Goal: Information Seeking & Learning: Learn about a topic

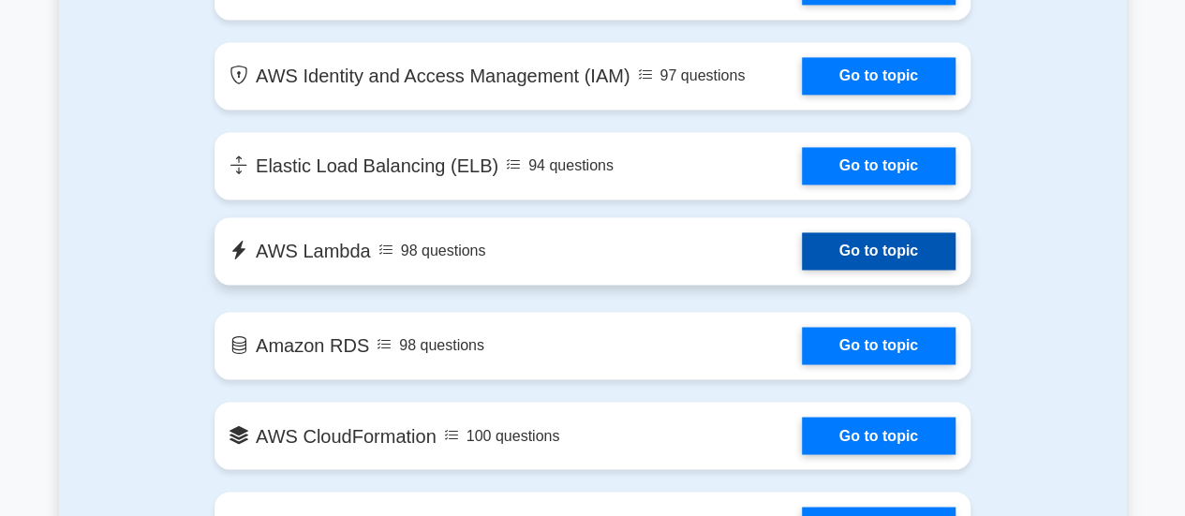
scroll to position [1031, 0]
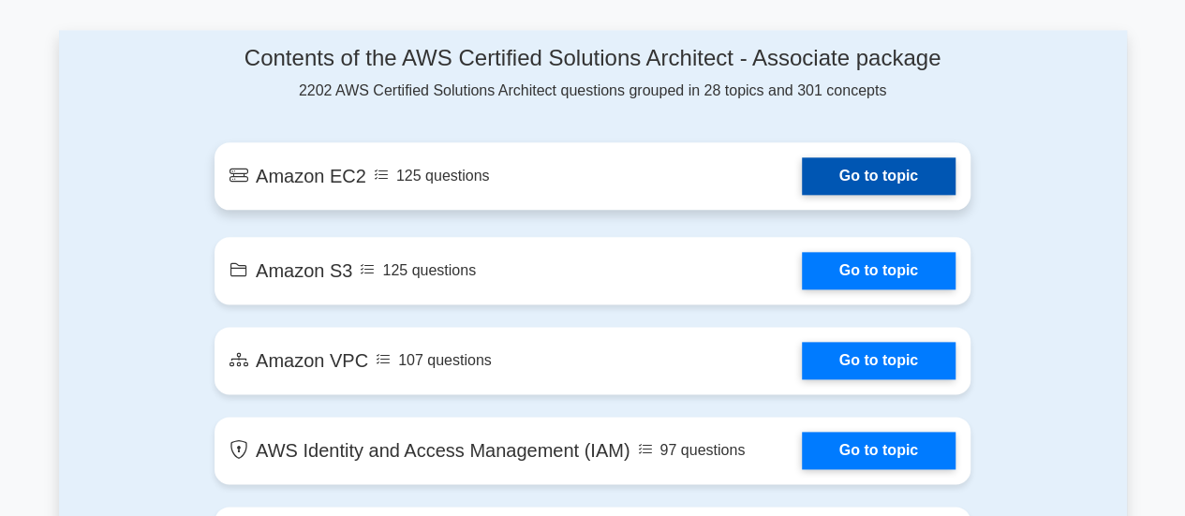
click at [860, 180] on link "Go to topic" at bounding box center [879, 175] width 154 height 37
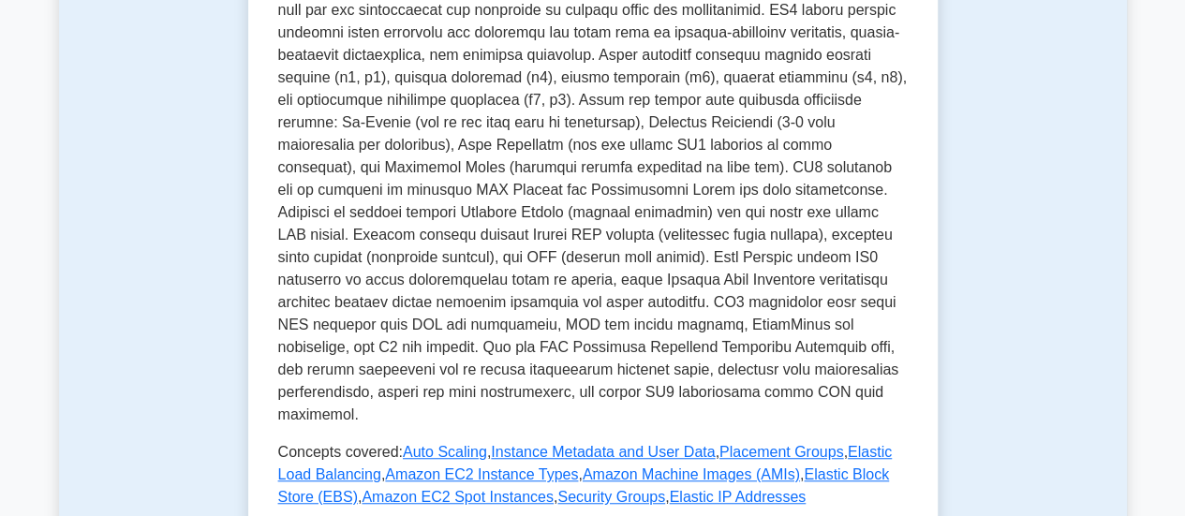
scroll to position [843, 0]
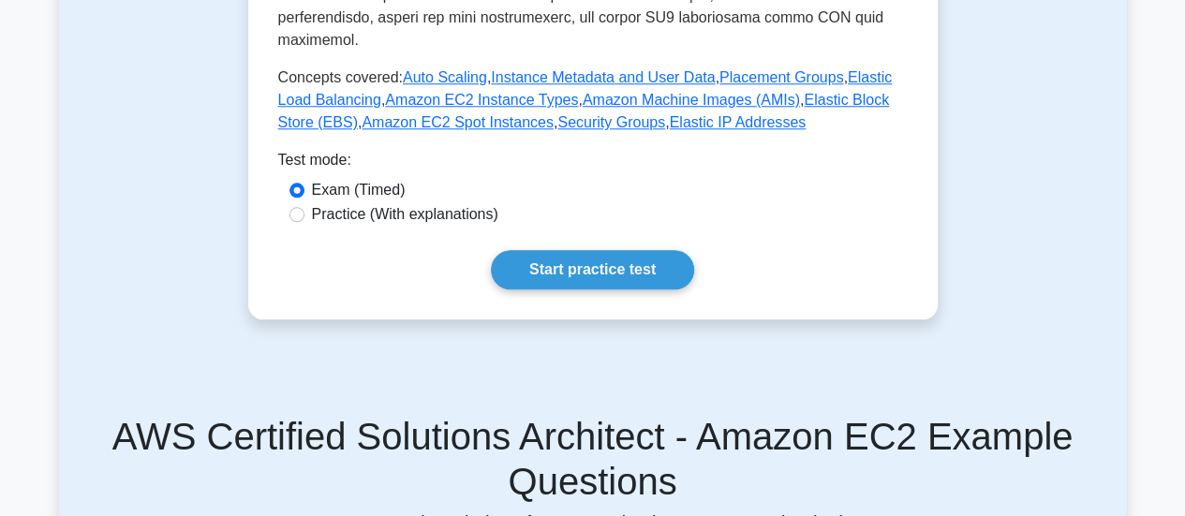
click at [322, 203] on label "Practice (With explanations)" at bounding box center [405, 214] width 186 height 22
click at [305, 207] on input "Practice (With explanations)" at bounding box center [297, 214] width 15 height 15
radio input "true"
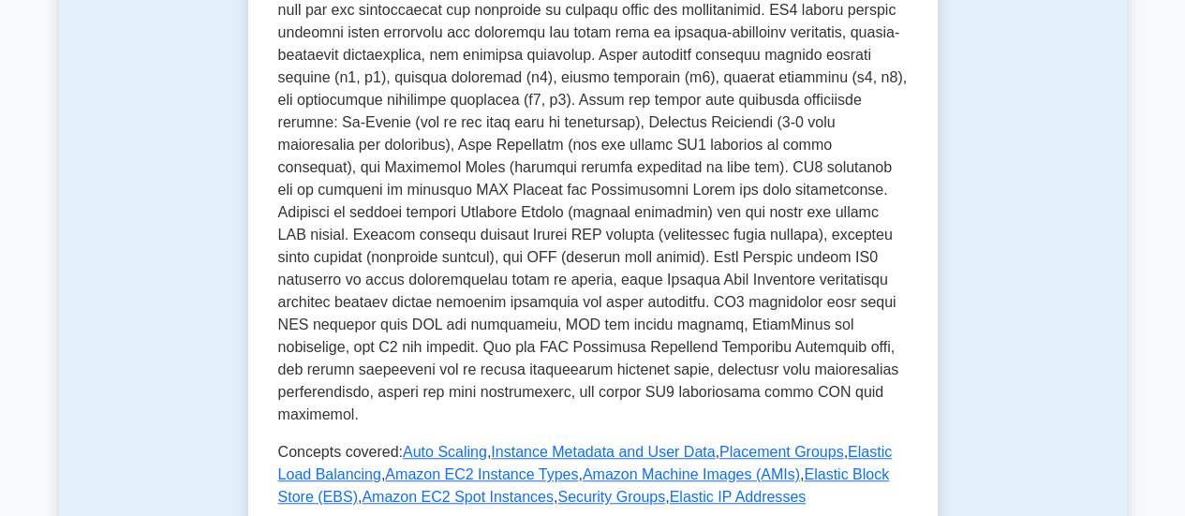
scroll to position [750, 0]
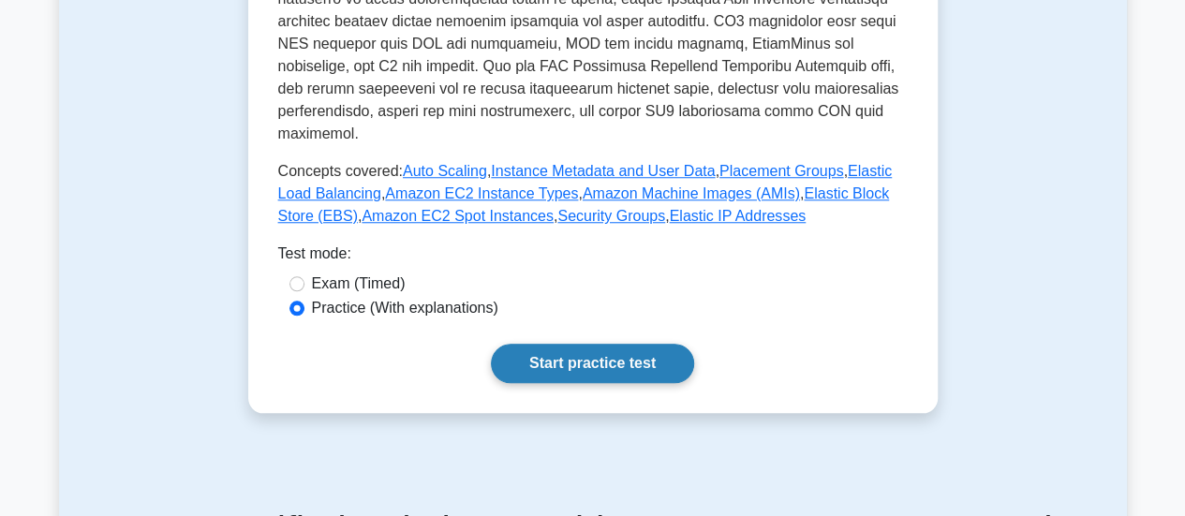
click at [513, 344] on link "Start practice test" at bounding box center [592, 363] width 203 height 39
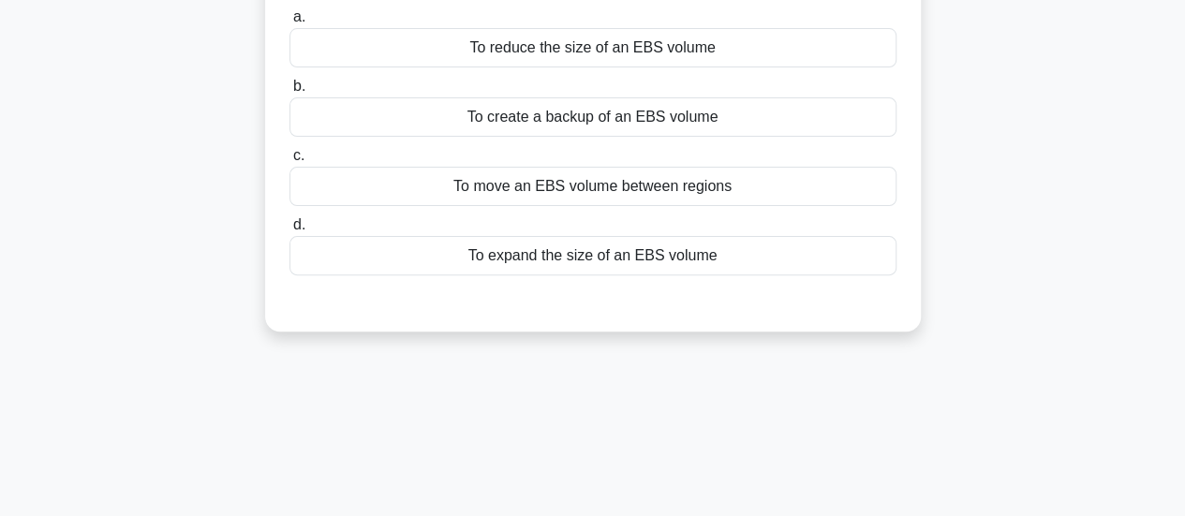
scroll to position [94, 0]
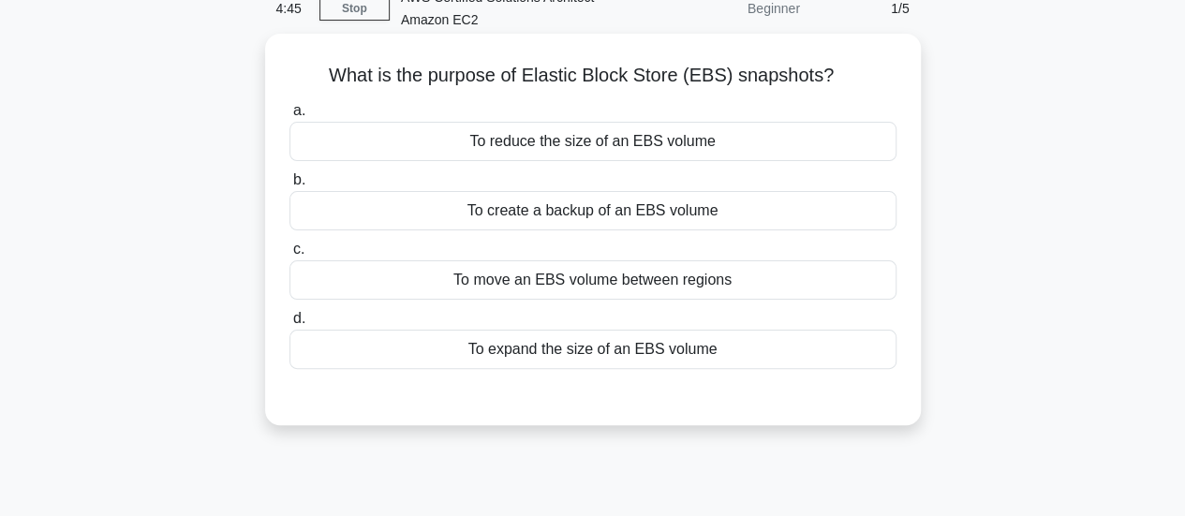
click at [535, 213] on div "To create a backup of an EBS volume" at bounding box center [593, 210] width 607 height 39
click at [290, 186] on input "b. To create a backup of an EBS volume" at bounding box center [290, 180] width 0 height 12
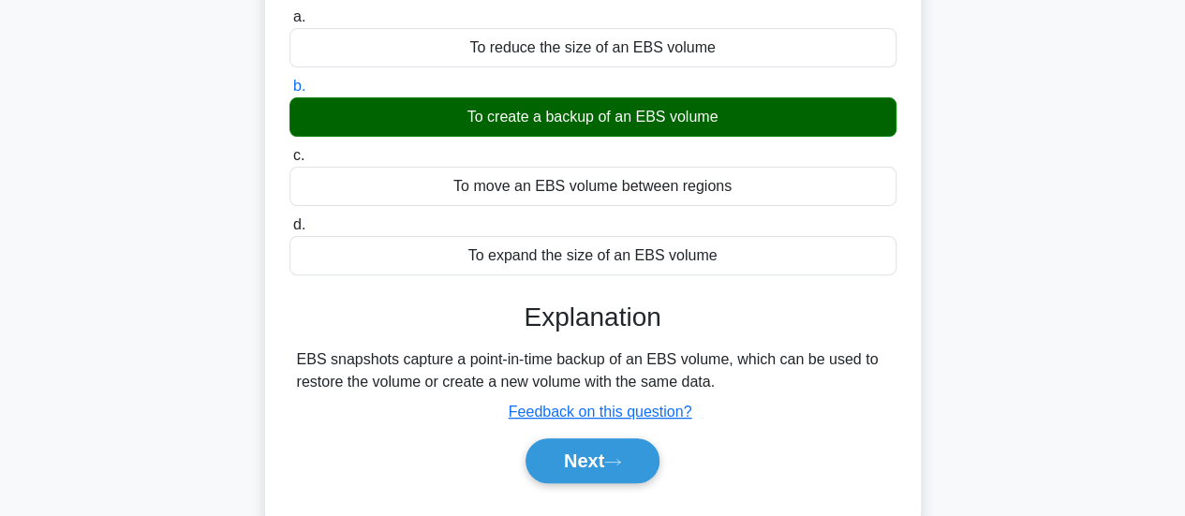
scroll to position [281, 0]
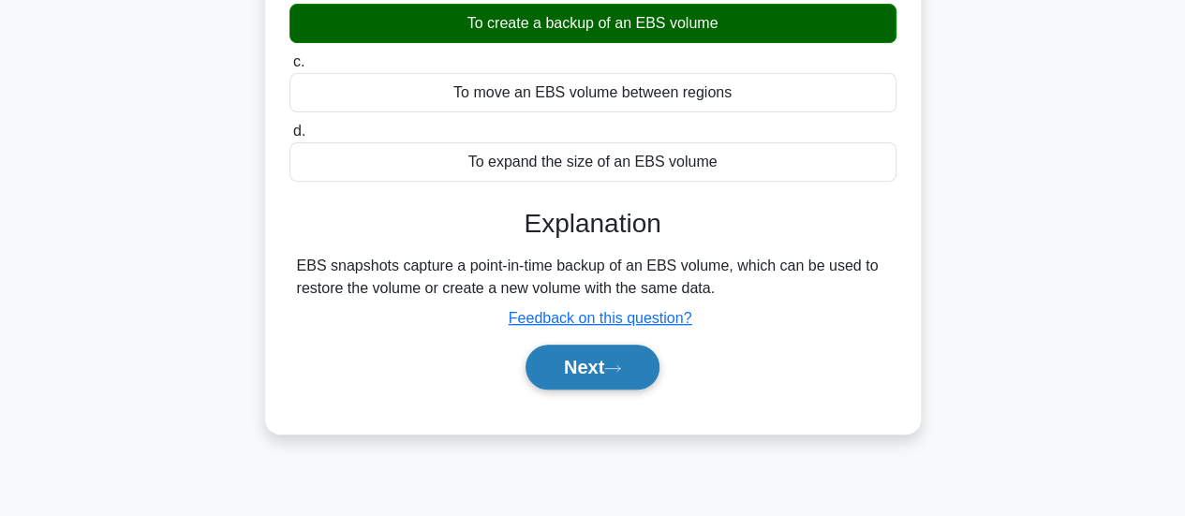
click at [557, 360] on button "Next" at bounding box center [593, 367] width 134 height 45
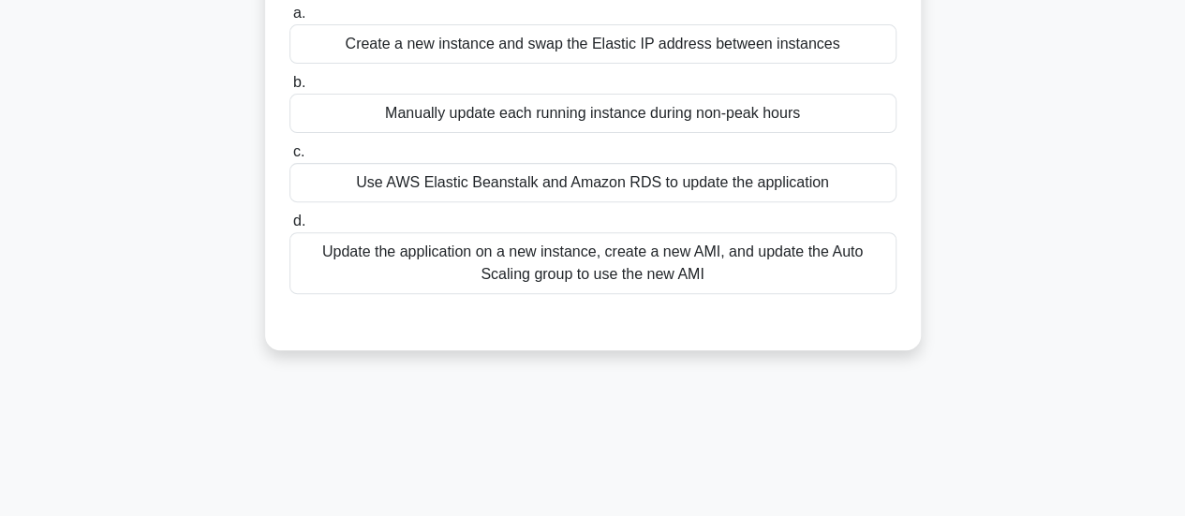
scroll to position [94, 0]
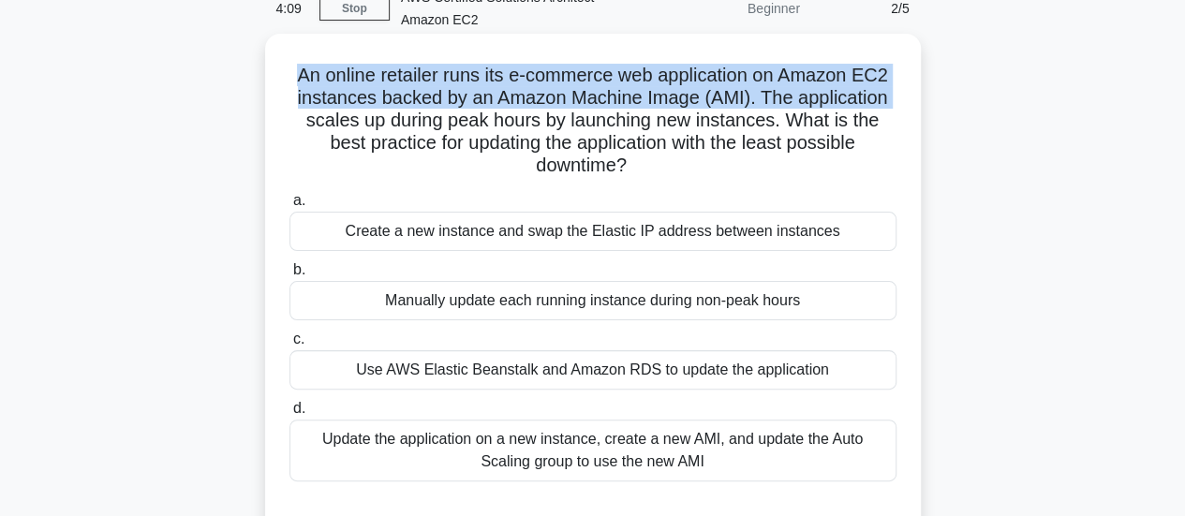
drag, startPoint x: 283, startPoint y: 79, endPoint x: 292, endPoint y: 123, distance: 45.0
click at [292, 119] on div "An online retailer runs its e-commerce web application on Amazon EC2 instances …" at bounding box center [593, 285] width 641 height 489
click at [307, 90] on h5 "An online retailer runs its e-commerce web application on Amazon EC2 instances …" at bounding box center [593, 121] width 611 height 114
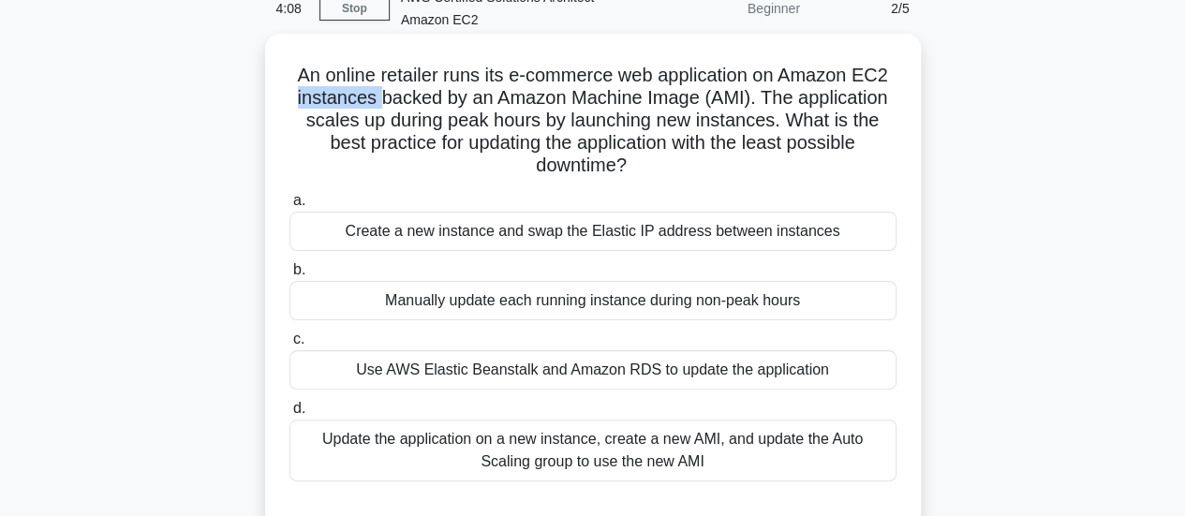
click at [307, 90] on h5 "An online retailer runs its e-commerce web application on Amazon EC2 instances …" at bounding box center [593, 121] width 611 height 114
click at [402, 112] on h5 "An online retailer runs its e-commerce web application on Amazon EC2 instances …" at bounding box center [593, 121] width 611 height 114
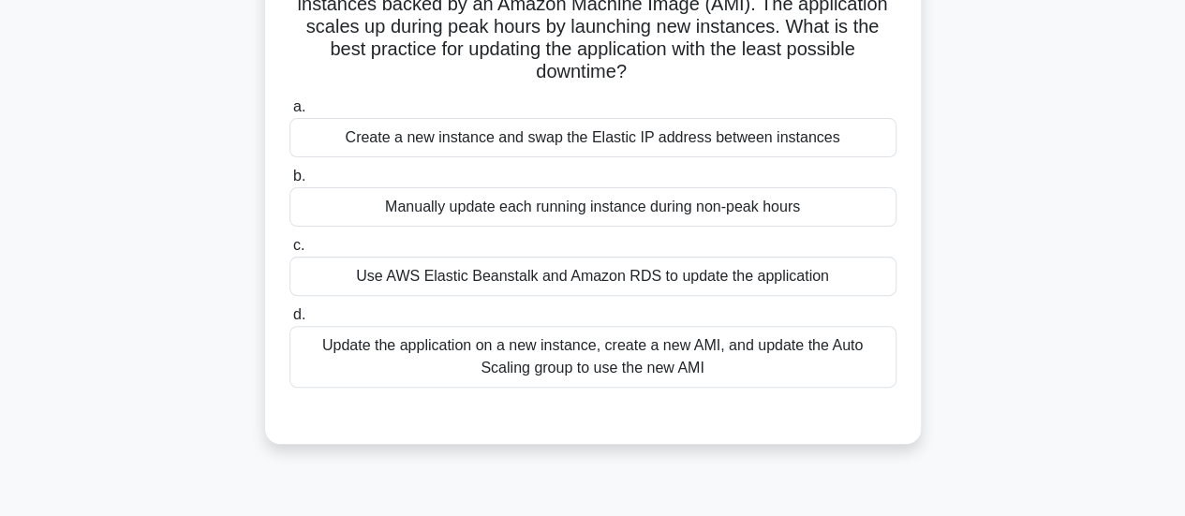
click at [585, 350] on div "Update the application on a new instance, create a new AMI, and update the Auto…" at bounding box center [593, 357] width 607 height 62
click at [290, 321] on input "d. Update the application on a new instance, create a new AMI, and update the A…" at bounding box center [290, 315] width 0 height 12
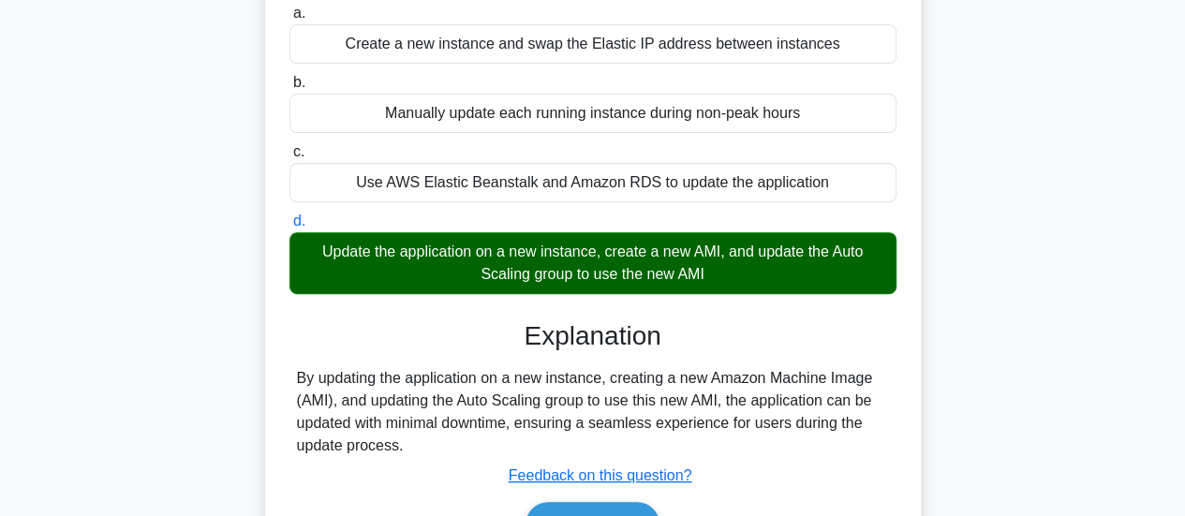
scroll to position [375, 0]
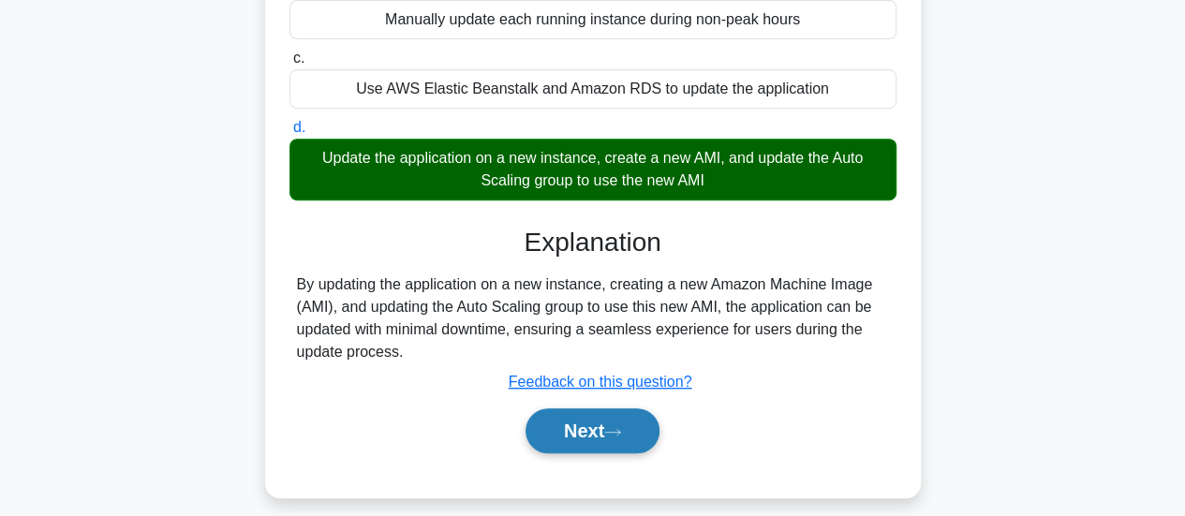
click at [603, 423] on button "Next" at bounding box center [593, 431] width 134 height 45
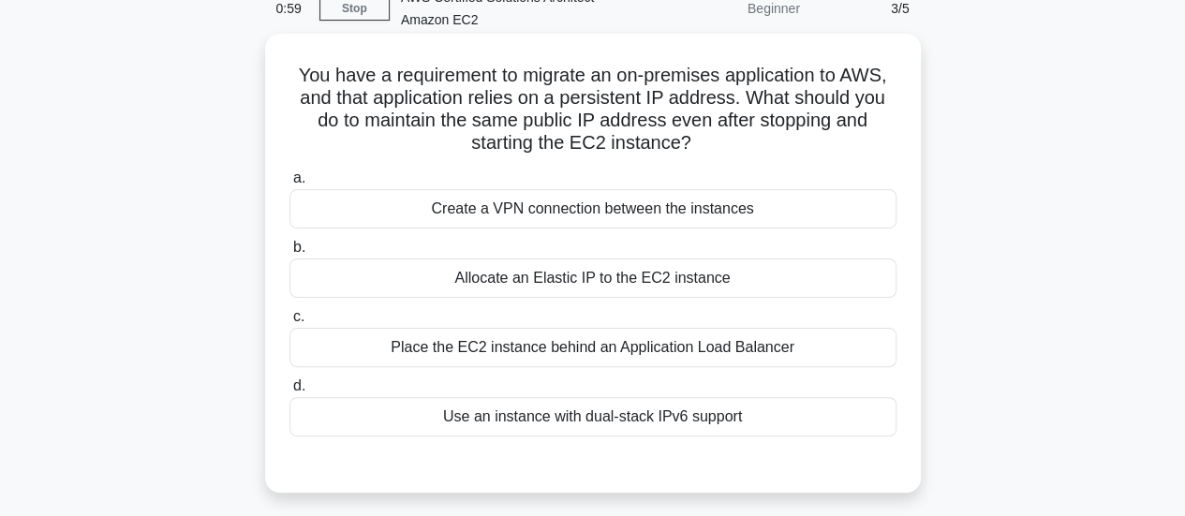
scroll to position [187, 0]
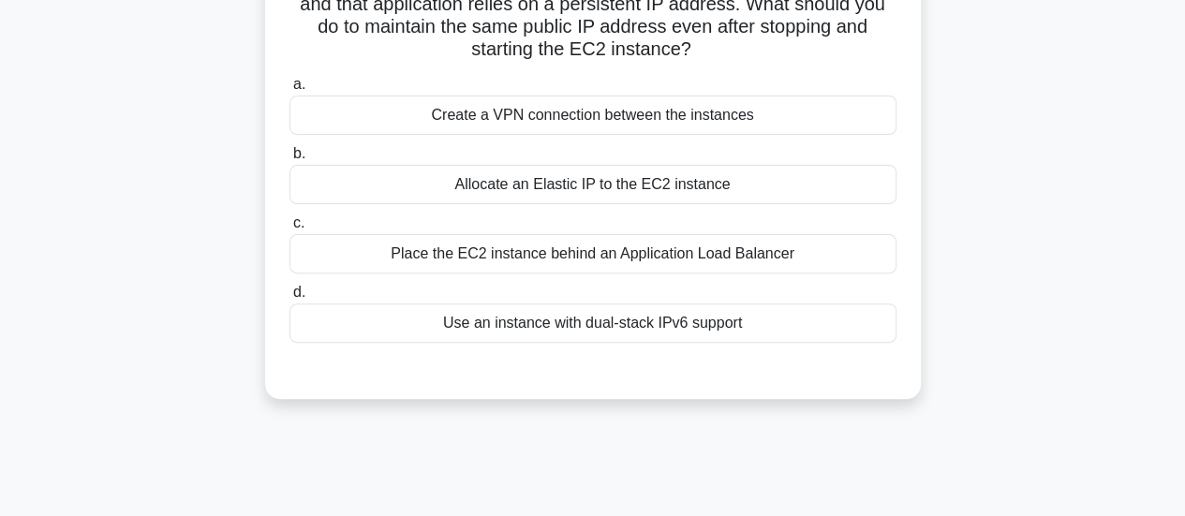
click at [595, 323] on div "Use an instance with dual-stack IPv6 support" at bounding box center [593, 323] width 607 height 39
click at [290, 299] on input "d. Use an instance with dual-stack IPv6 support" at bounding box center [290, 293] width 0 height 12
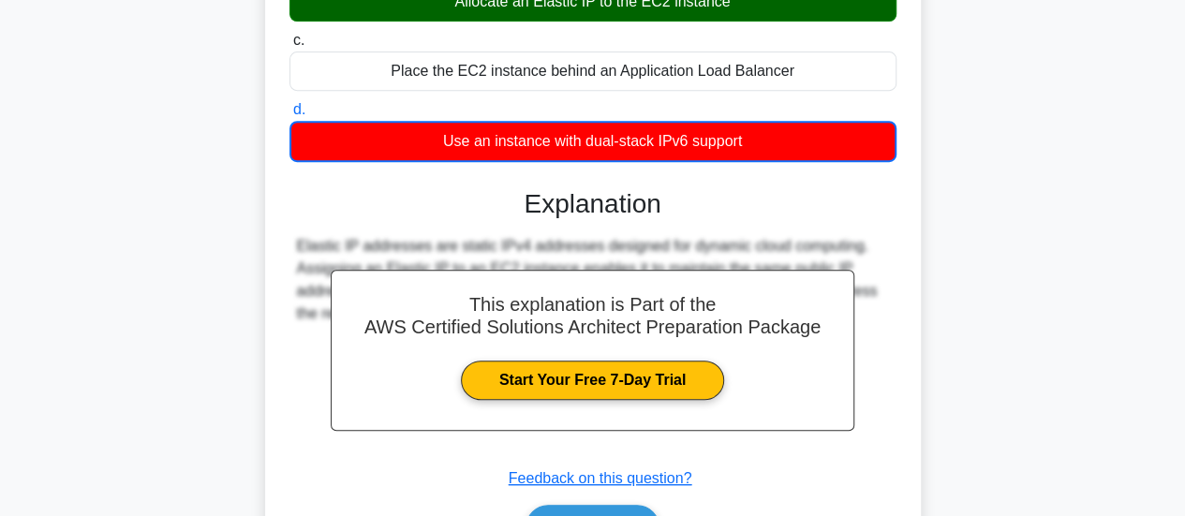
scroll to position [496, 0]
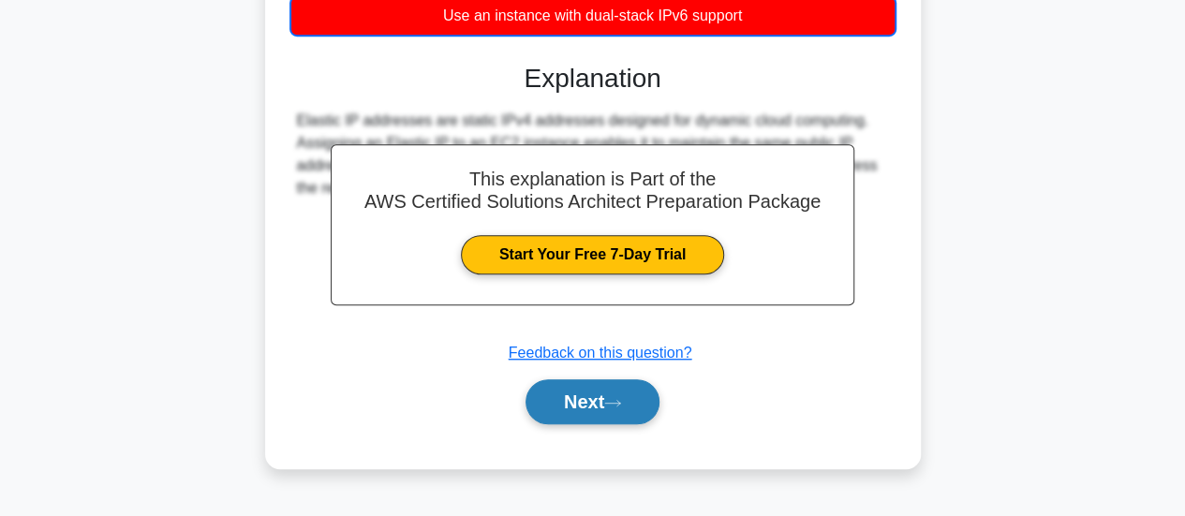
click at [573, 394] on button "Next" at bounding box center [593, 402] width 134 height 45
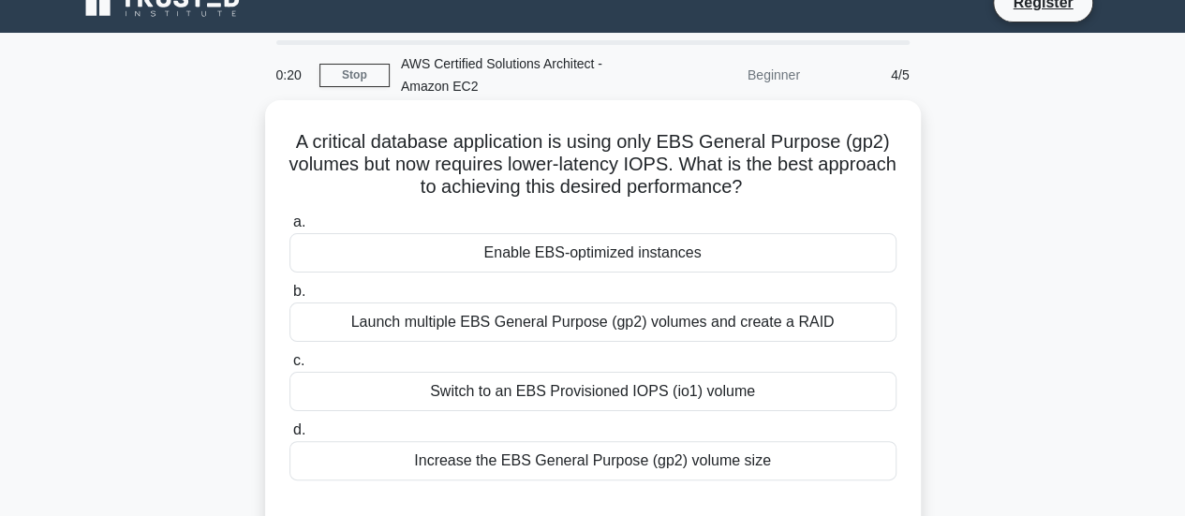
scroll to position [121, 0]
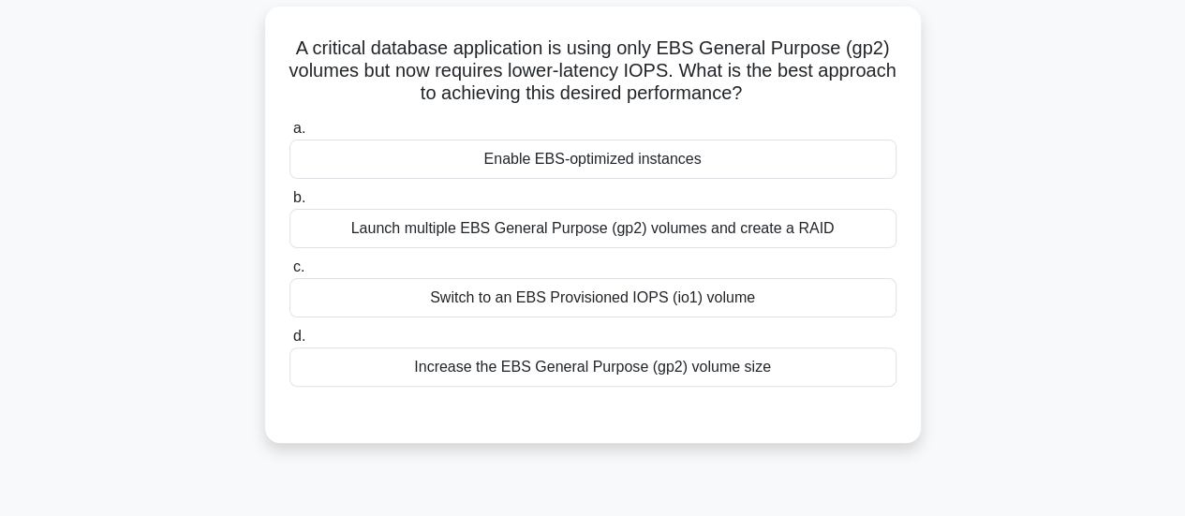
click at [537, 165] on div "Enable EBS-optimized instances" at bounding box center [593, 159] width 607 height 39
click at [290, 135] on input "a. Enable EBS-optimized instances" at bounding box center [290, 129] width 0 height 12
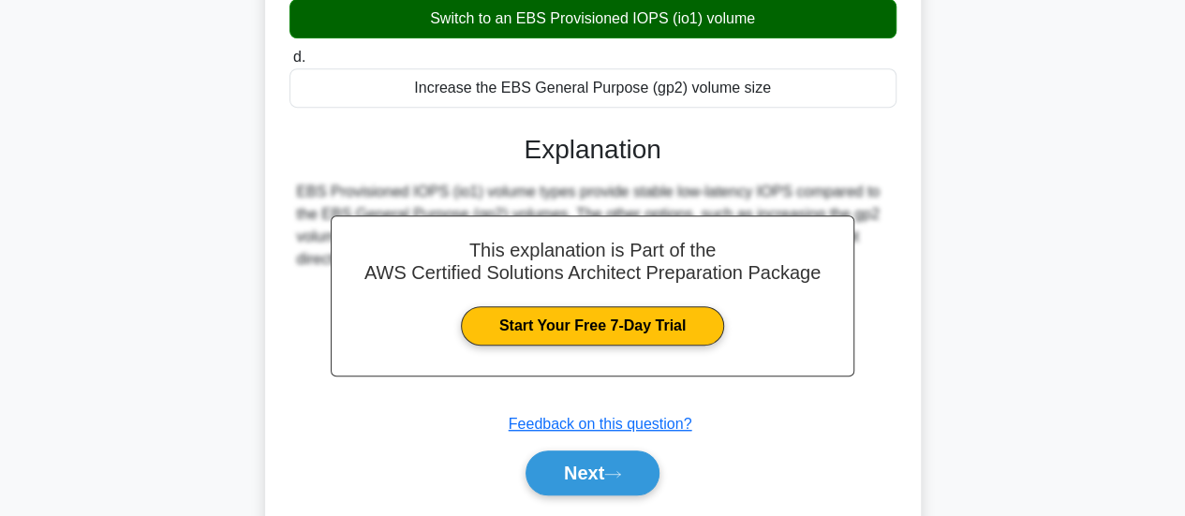
scroll to position [496, 0]
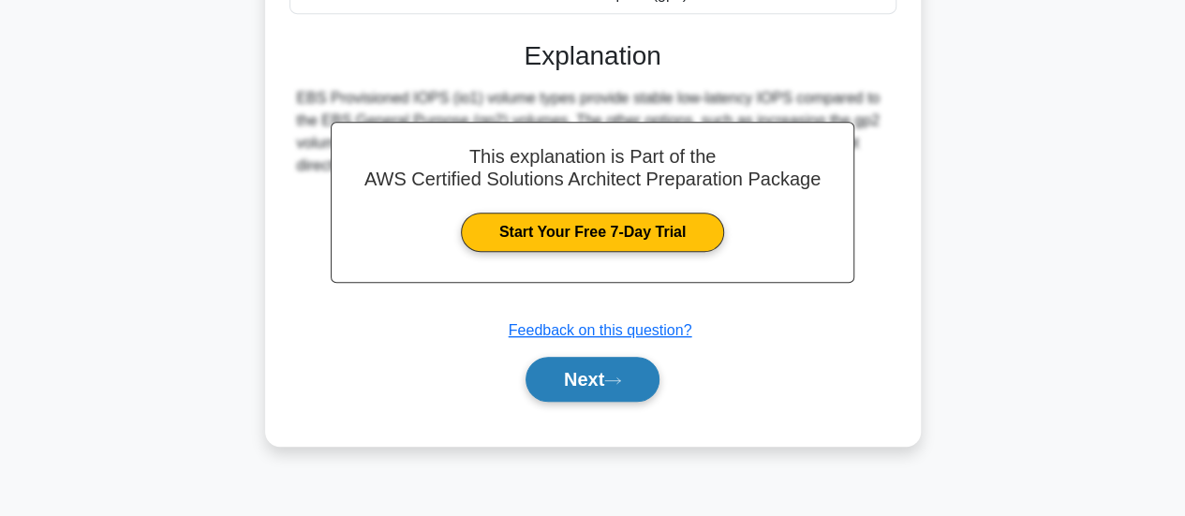
click at [588, 375] on button "Next" at bounding box center [593, 379] width 134 height 45
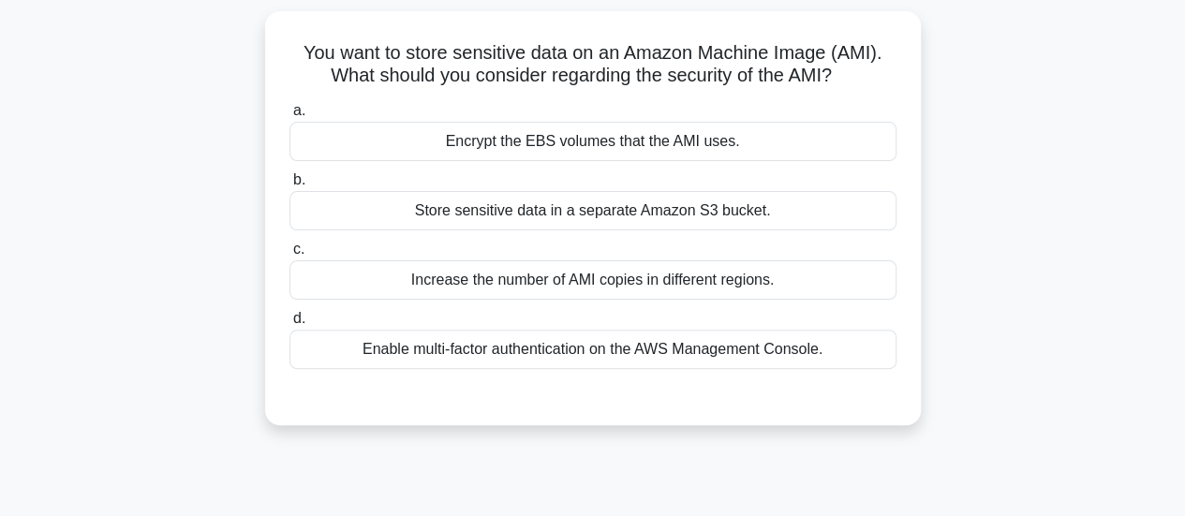
scroll to position [27, 0]
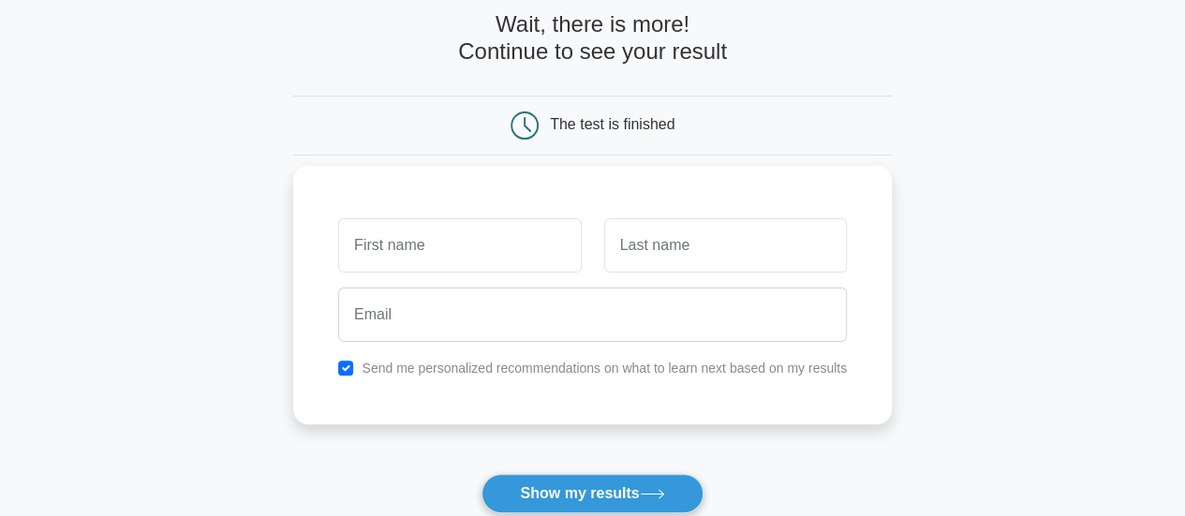
scroll to position [187, 0]
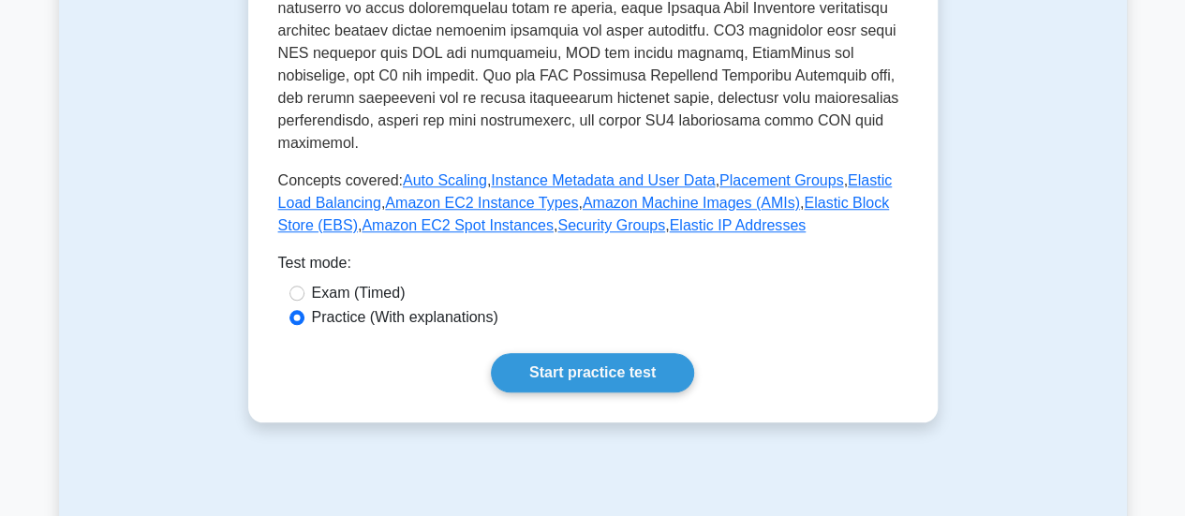
scroll to position [750, 0]
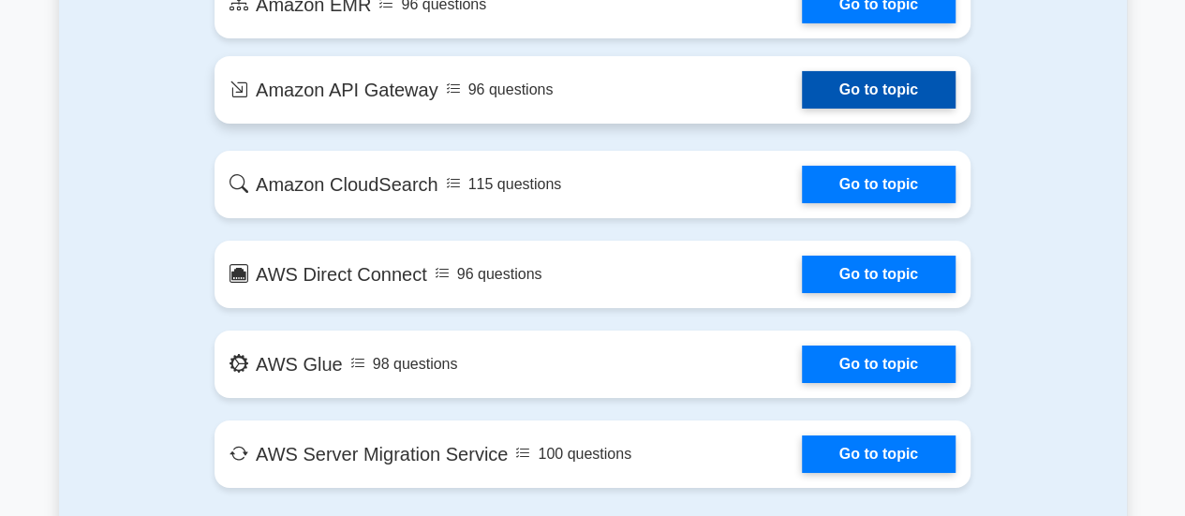
scroll to position [3092, 0]
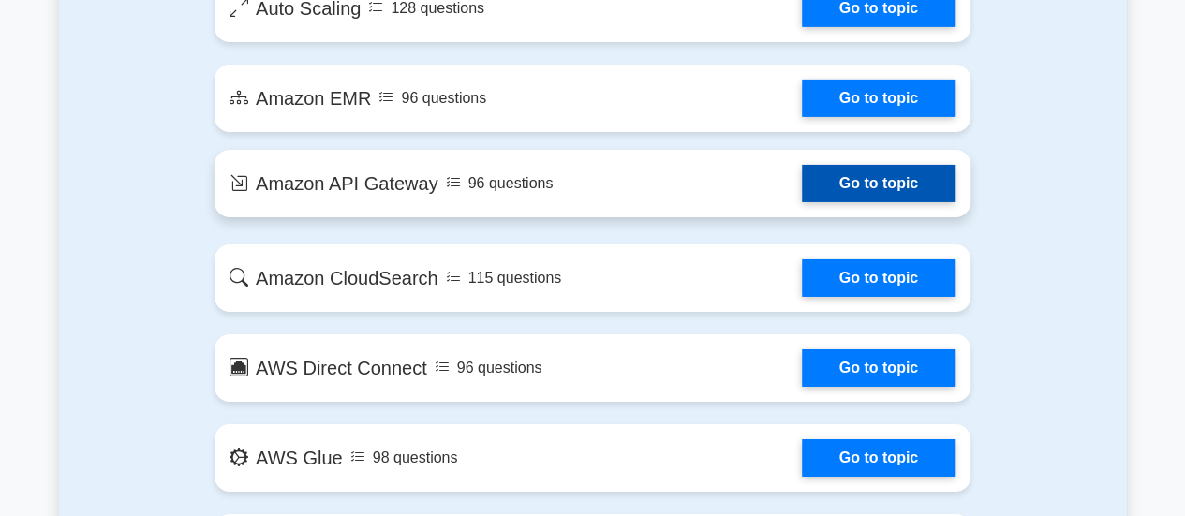
click at [802, 181] on link "Go to topic" at bounding box center [879, 183] width 154 height 37
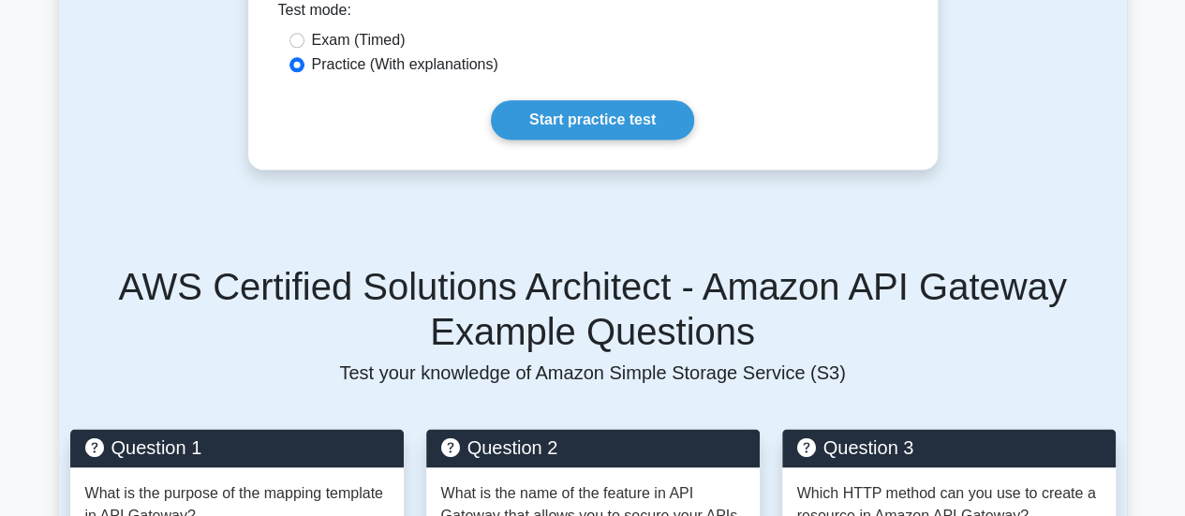
scroll to position [1031, 0]
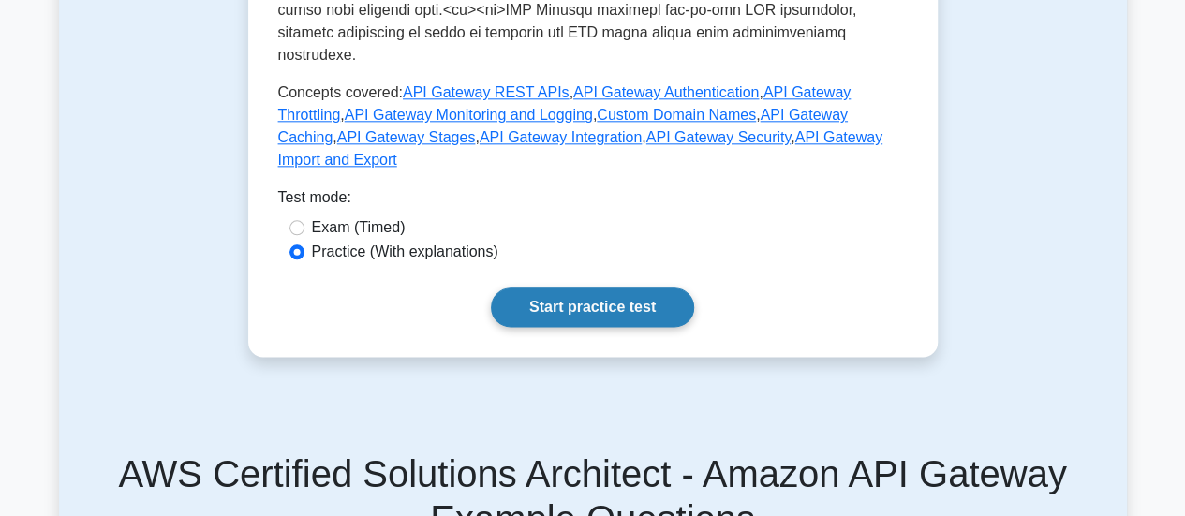
click at [616, 288] on link "Start practice test" at bounding box center [592, 307] width 203 height 39
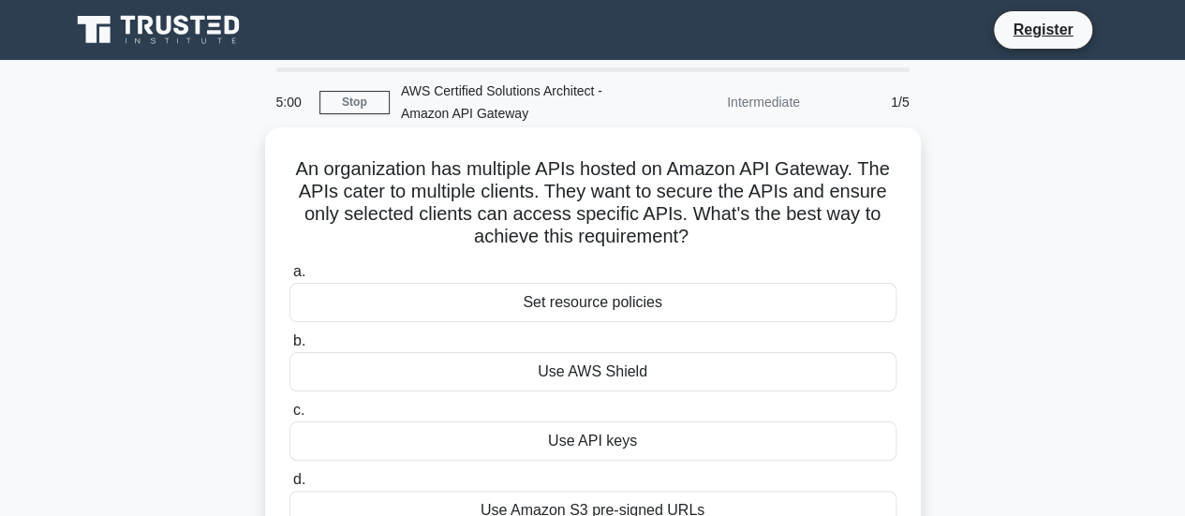
scroll to position [94, 0]
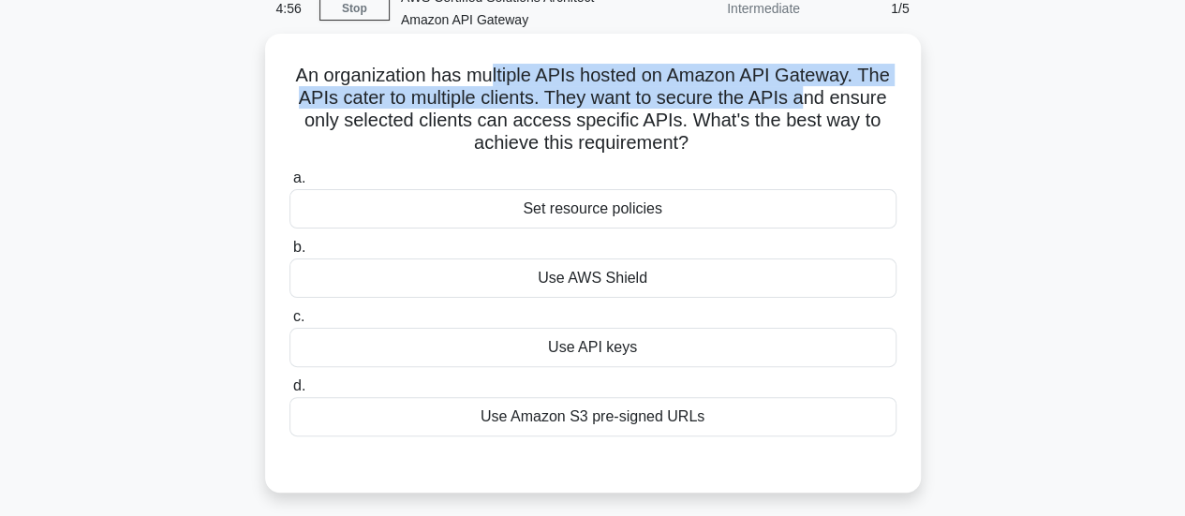
drag, startPoint x: 495, startPoint y: 70, endPoint x: 817, endPoint y: 98, distance: 323.6
click at [812, 97] on h5 "An organization has multiple APIs hosted on Amazon API Gateway. The APIs cater …" at bounding box center [593, 110] width 611 height 92
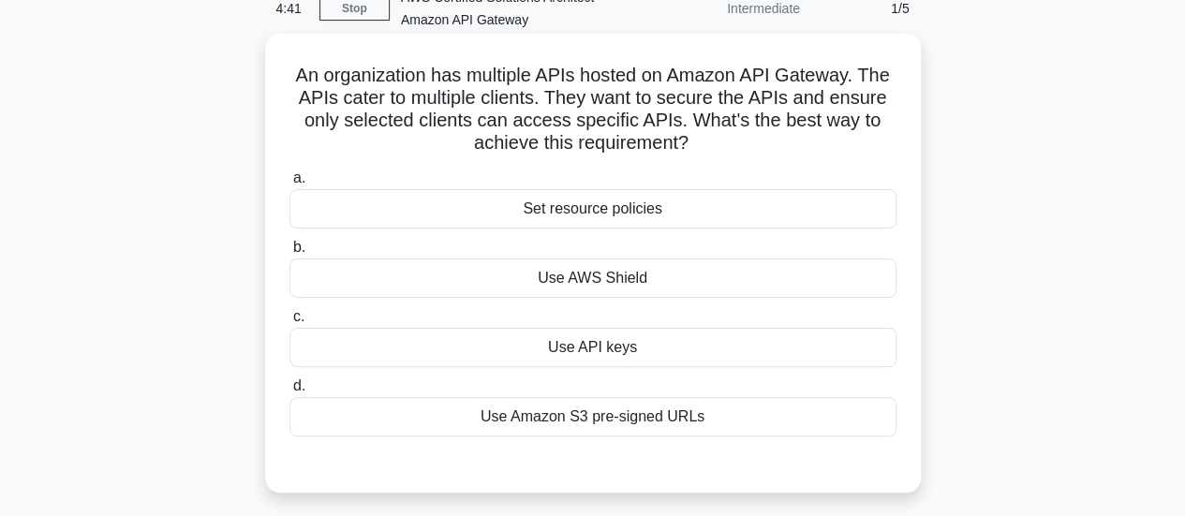
click at [301, 74] on h5 "An organization has multiple APIs hosted on Amazon API Gateway. The APIs cater …" at bounding box center [593, 110] width 611 height 92
click at [567, 357] on div "Use API keys" at bounding box center [593, 347] width 607 height 39
click at [290, 323] on input "c. Use API keys" at bounding box center [290, 317] width 0 height 12
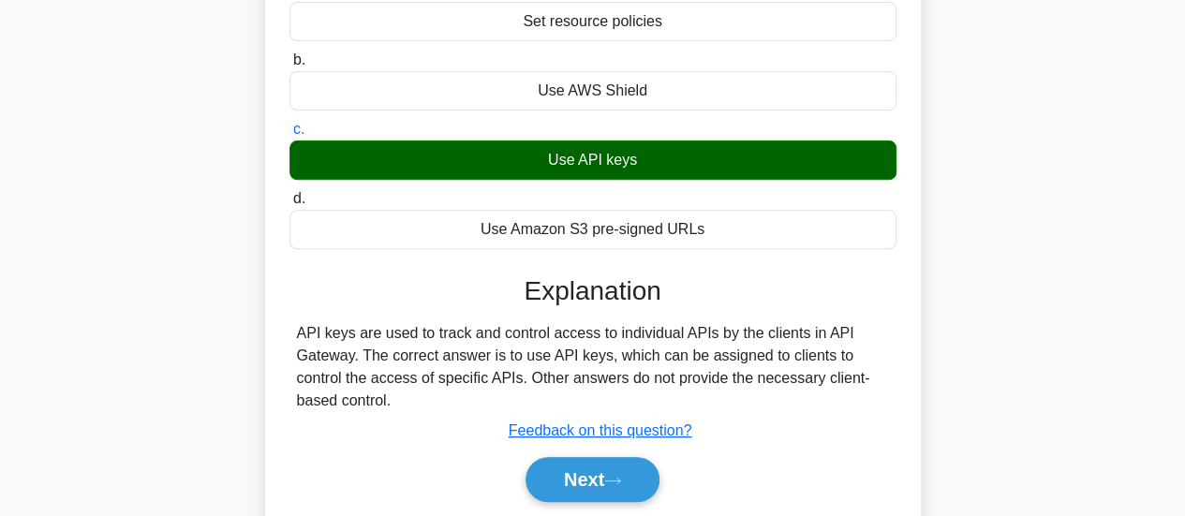
scroll to position [375, 0]
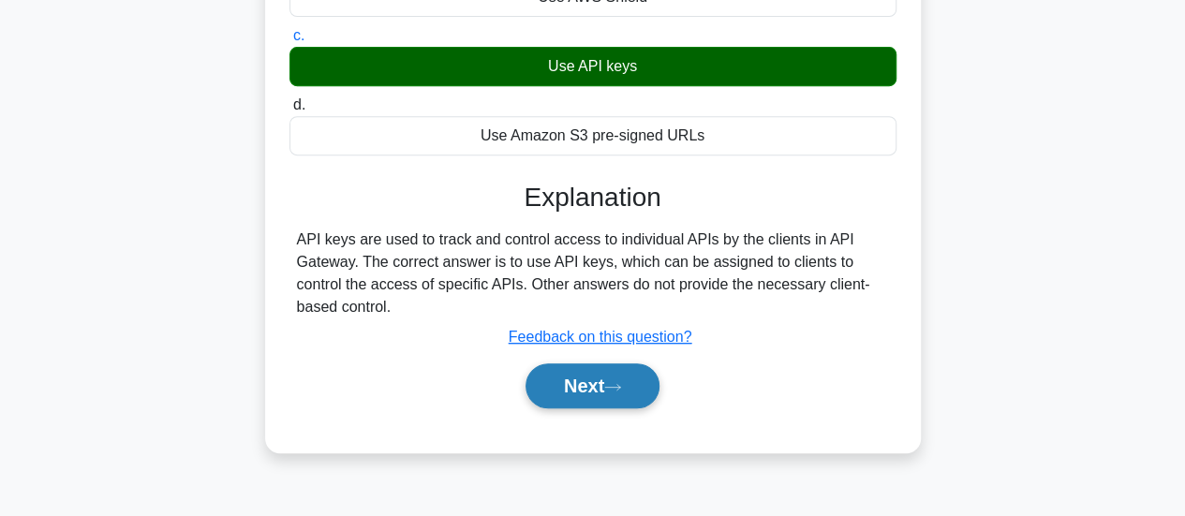
drag, startPoint x: 556, startPoint y: 381, endPoint x: 195, endPoint y: 290, distance: 372.3
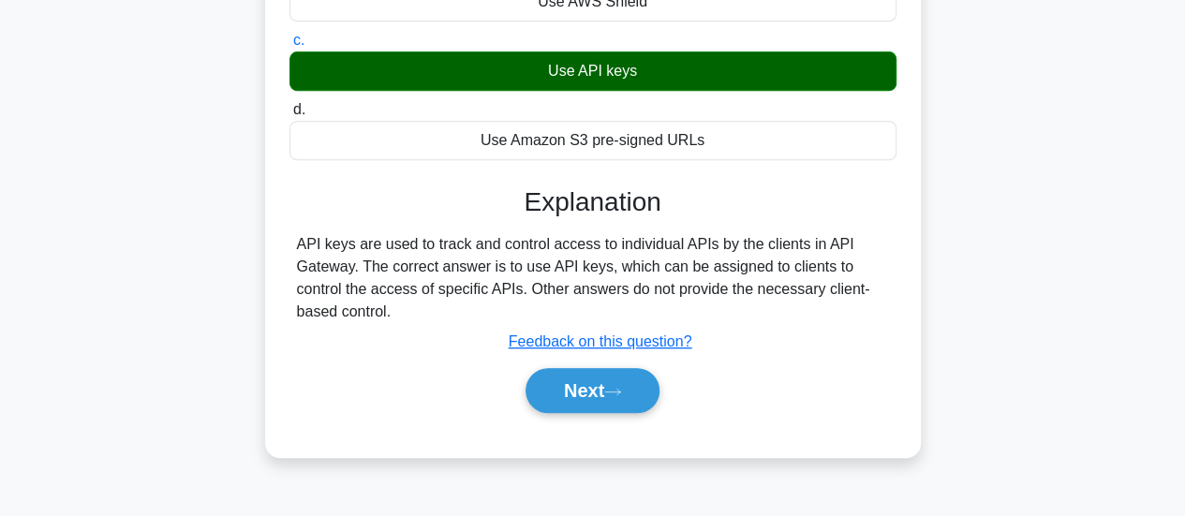
click at [555, 381] on button "Next" at bounding box center [593, 390] width 134 height 45
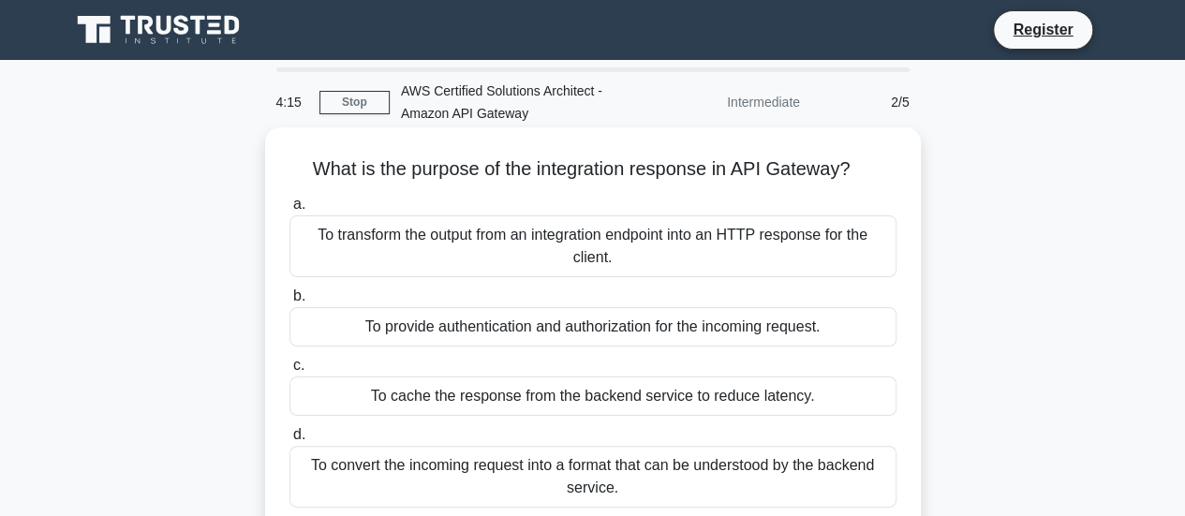
scroll to position [94, 0]
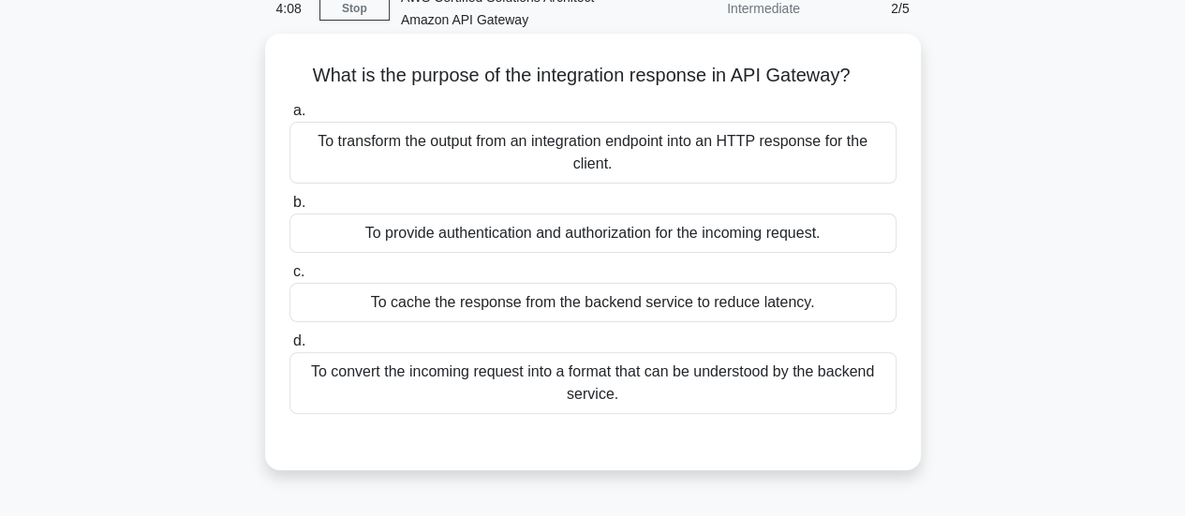
click at [487, 383] on div "To convert the incoming request into a format that can be understood by the bac…" at bounding box center [593, 383] width 607 height 62
click at [290, 348] on input "d. To convert the incoming request into a format that can be understood by the …" at bounding box center [290, 341] width 0 height 12
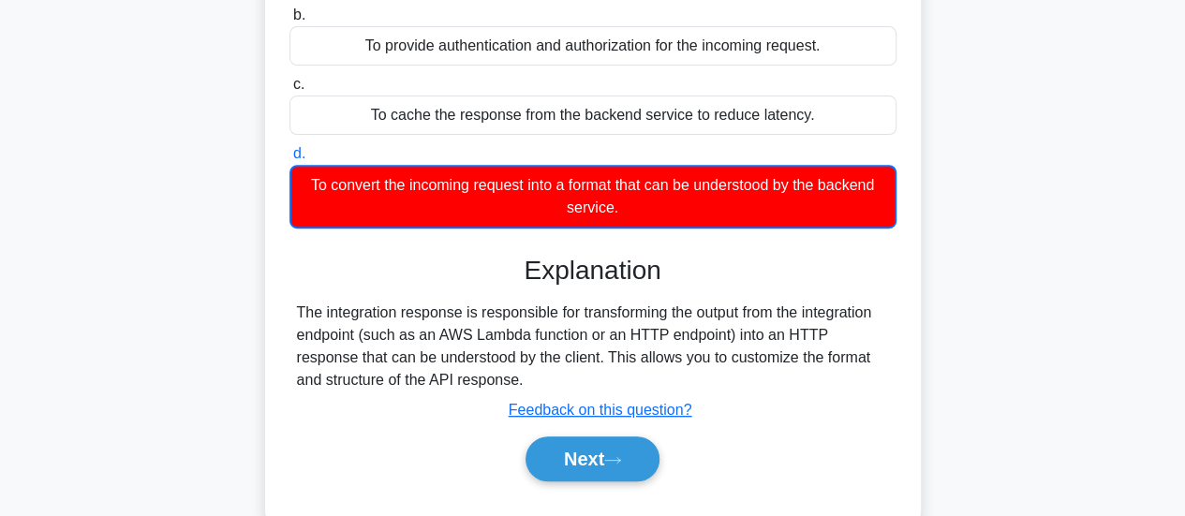
scroll to position [375, 0]
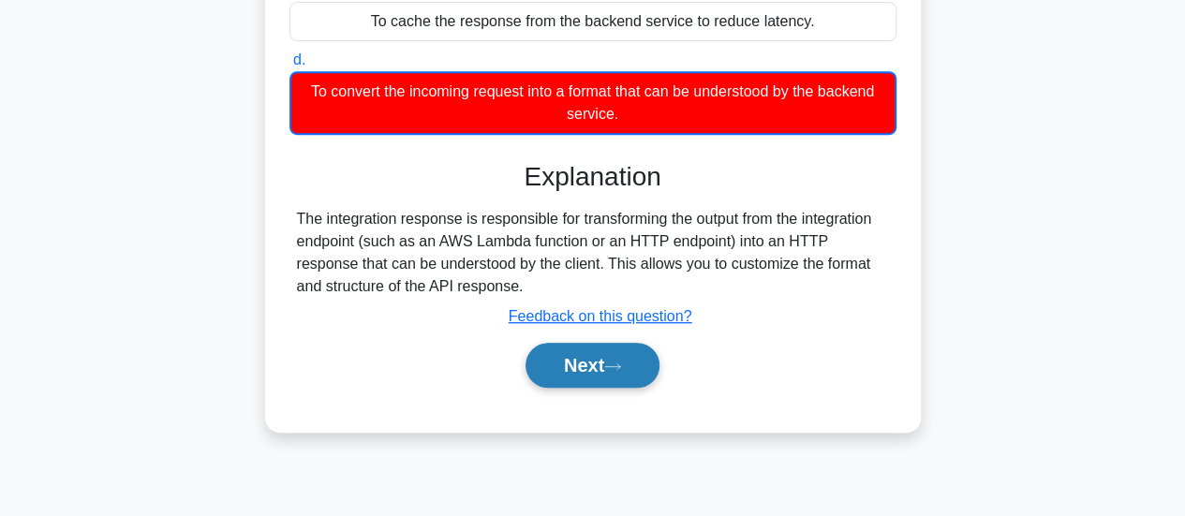
click at [573, 366] on button "Next" at bounding box center [593, 365] width 134 height 45
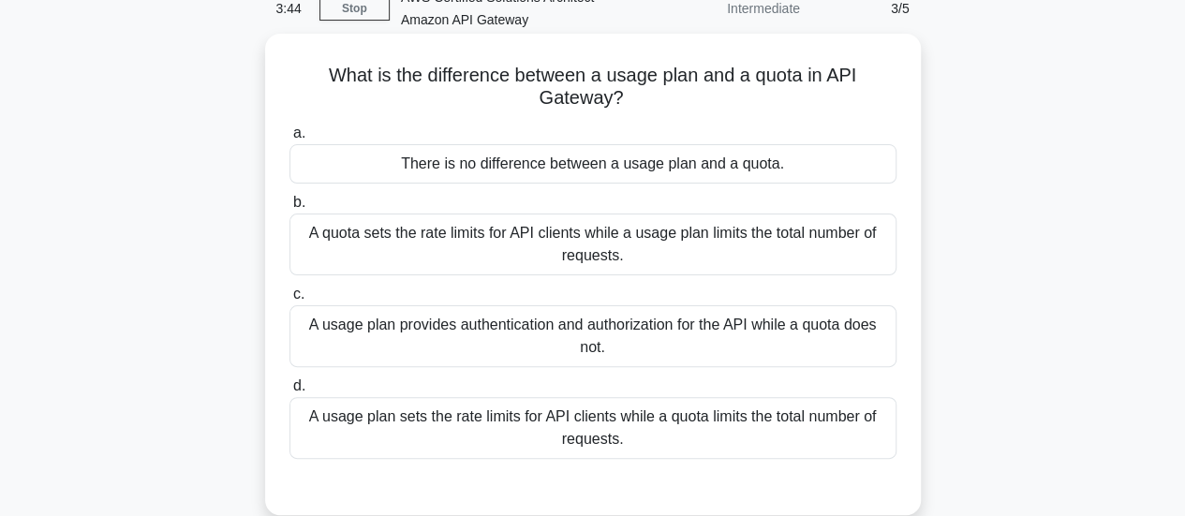
scroll to position [187, 0]
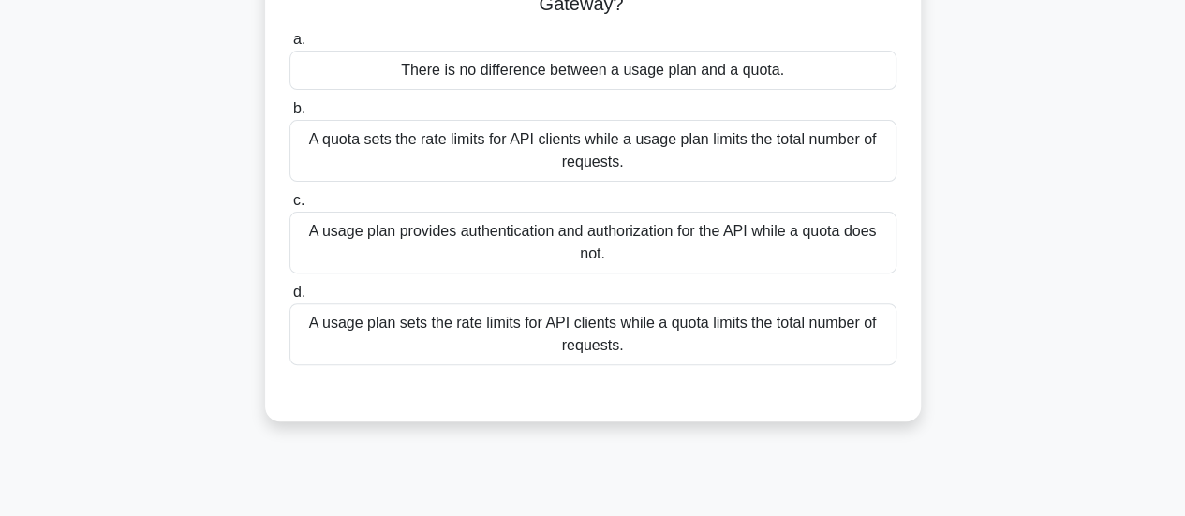
click at [609, 336] on div "A usage plan sets the rate limits for API clients while a quota limits the tota…" at bounding box center [593, 335] width 607 height 62
click at [290, 299] on input "d. A usage plan sets the rate limits for API clients while a quota limits the t…" at bounding box center [290, 293] width 0 height 12
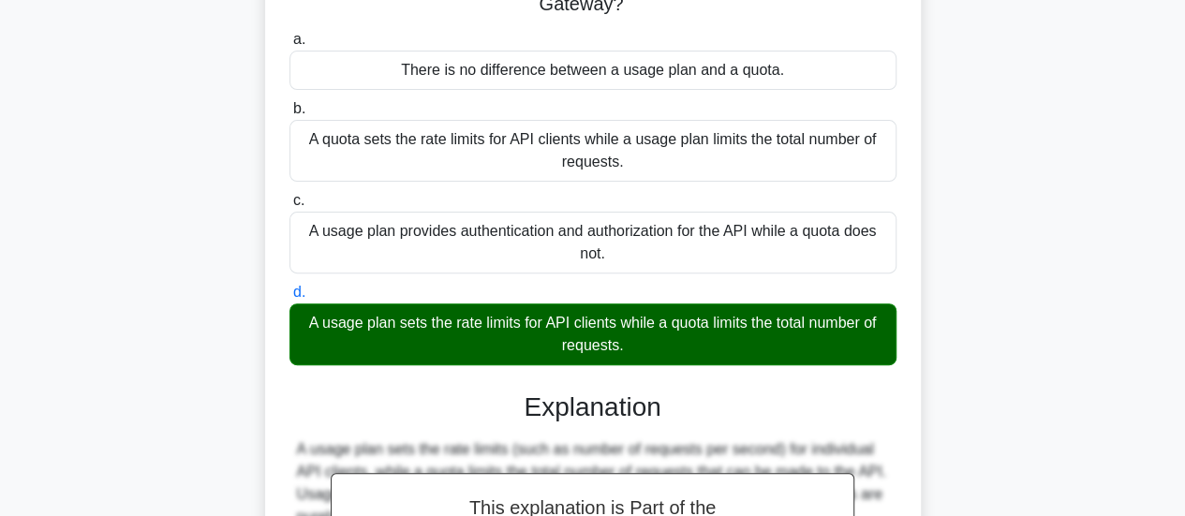
scroll to position [469, 0]
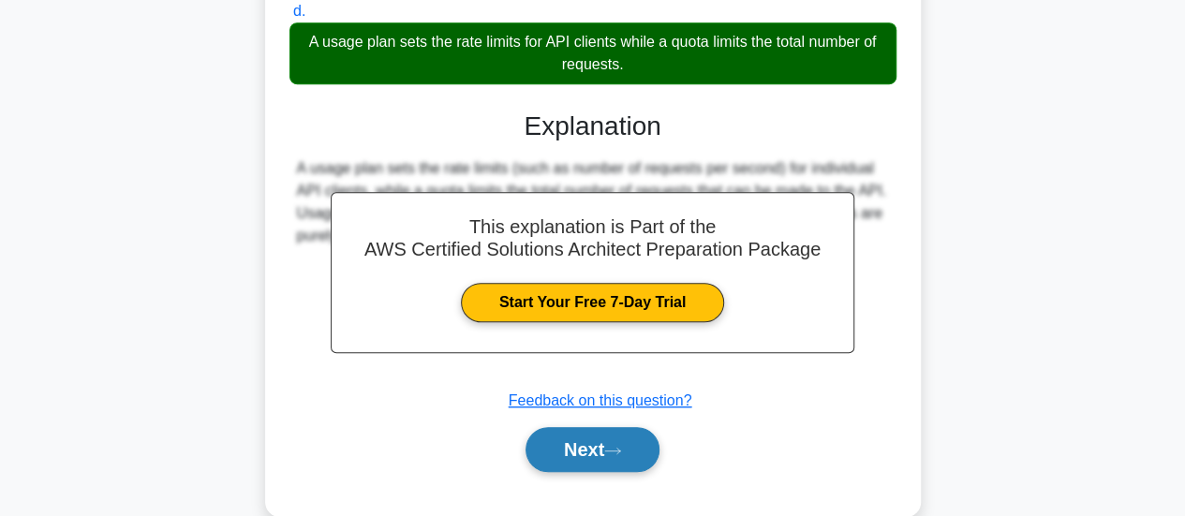
click at [576, 435] on button "Next" at bounding box center [593, 449] width 134 height 45
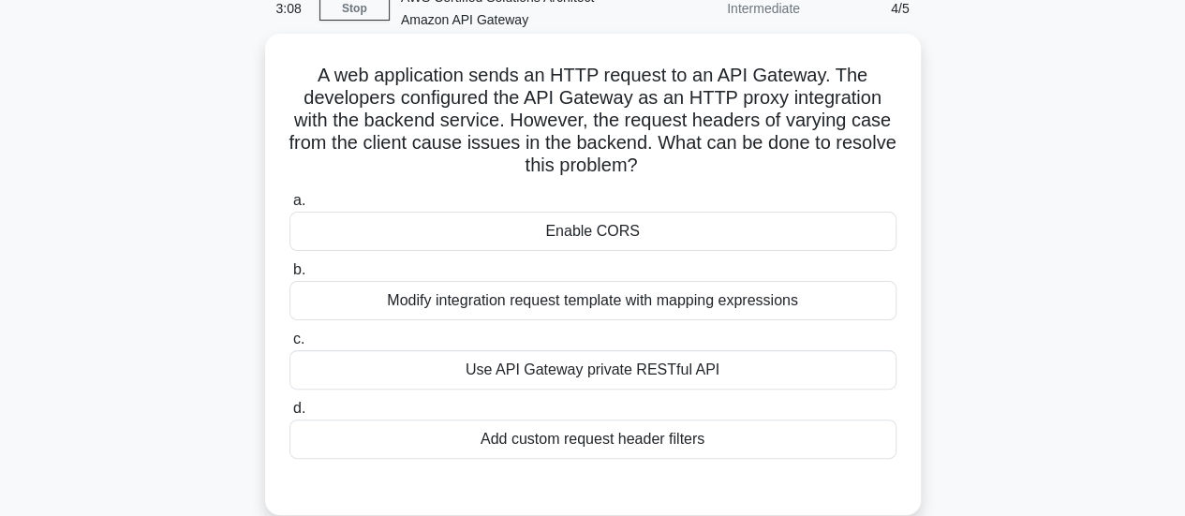
scroll to position [281, 0]
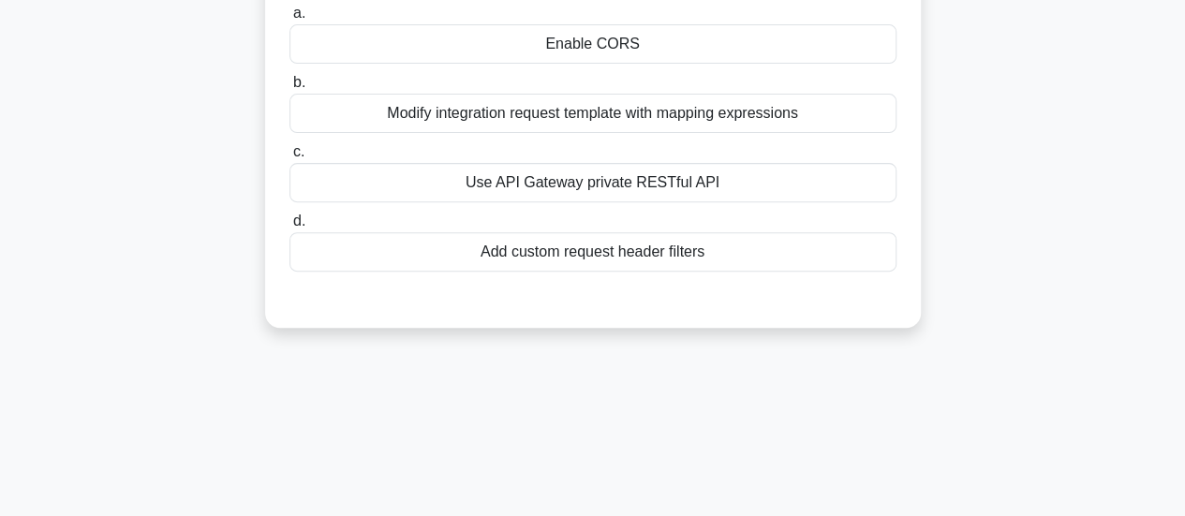
click at [582, 178] on div "Use API Gateway private RESTful API" at bounding box center [593, 182] width 607 height 39
click at [290, 158] on input "c. Use API Gateway private RESTful API" at bounding box center [290, 152] width 0 height 12
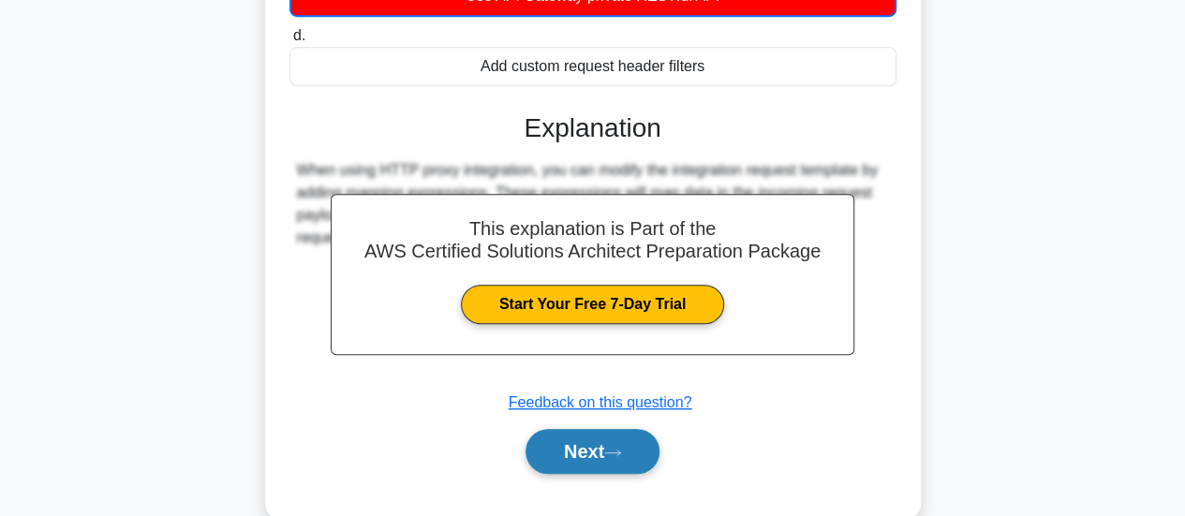
scroll to position [504, 0]
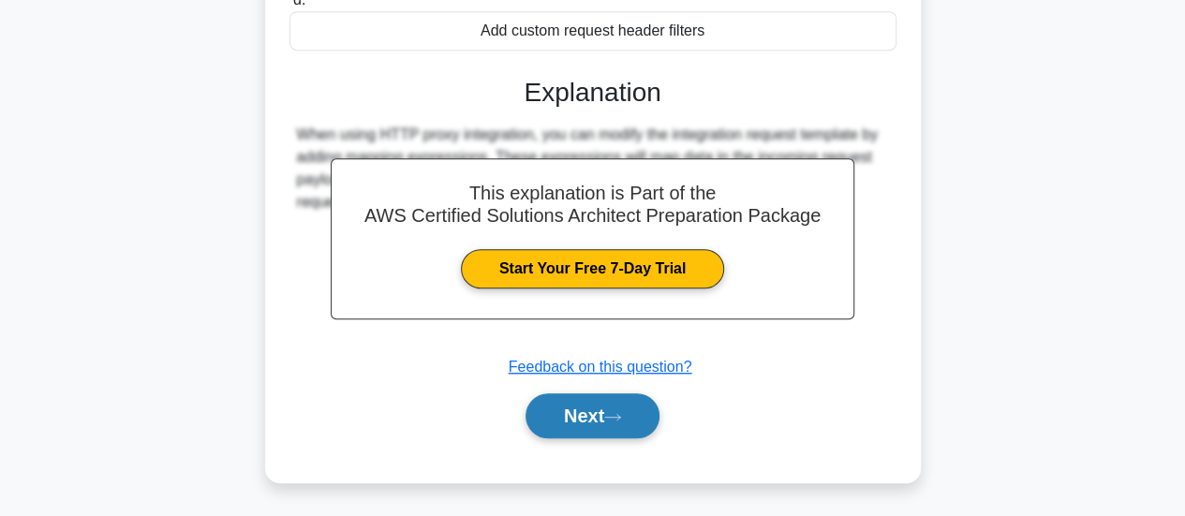
click at [566, 401] on button "Next" at bounding box center [593, 416] width 134 height 45
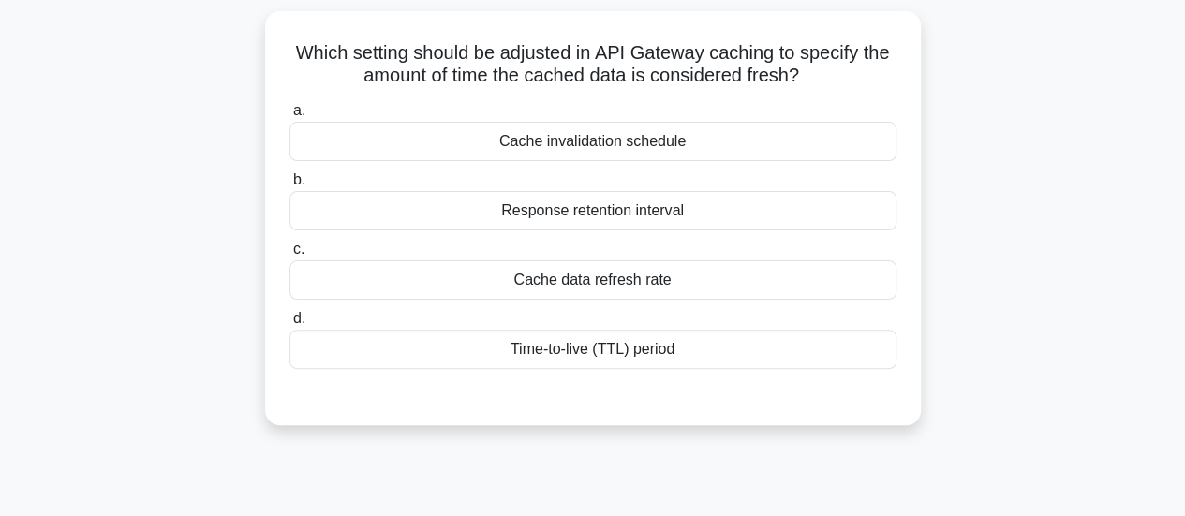
scroll to position [27, 0]
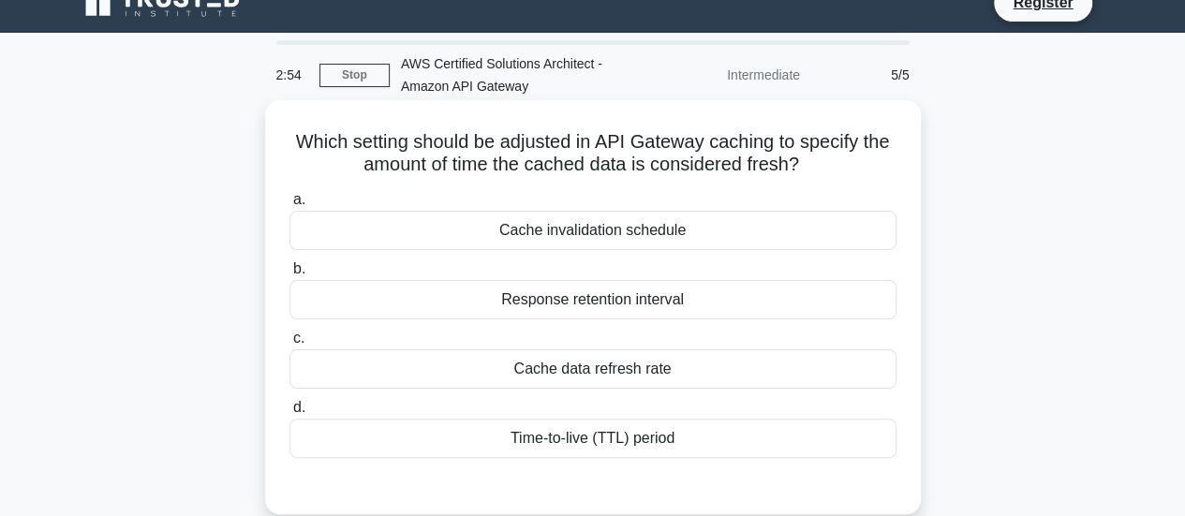
click at [300, 148] on h5 "Which setting should be adjusted in API Gateway caching to specify the amount o…" at bounding box center [593, 153] width 611 height 47
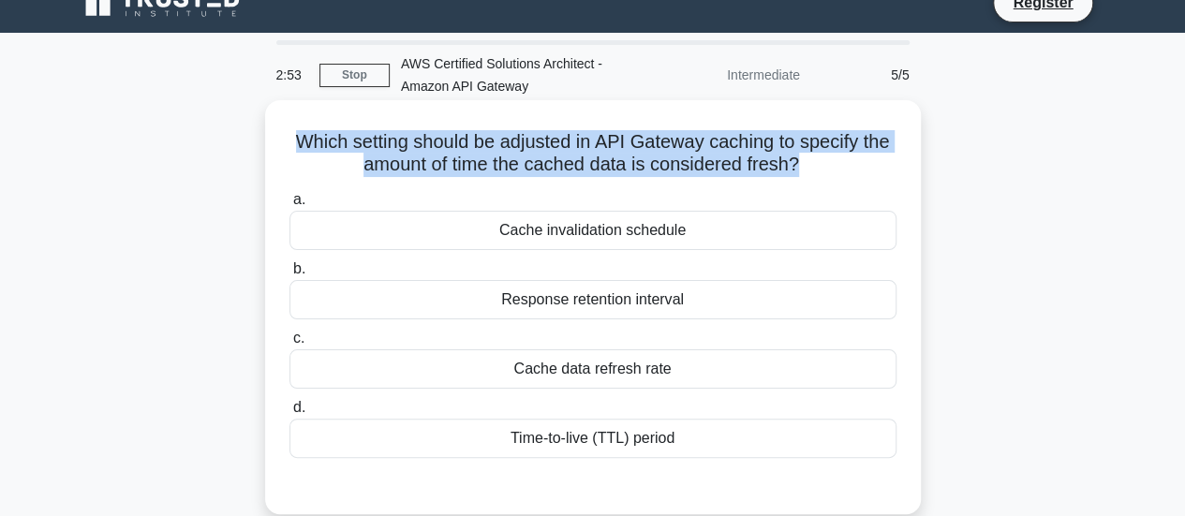
click at [300, 148] on h5 "Which setting should be adjusted in API Gateway caching to specify the amount o…" at bounding box center [593, 153] width 611 height 47
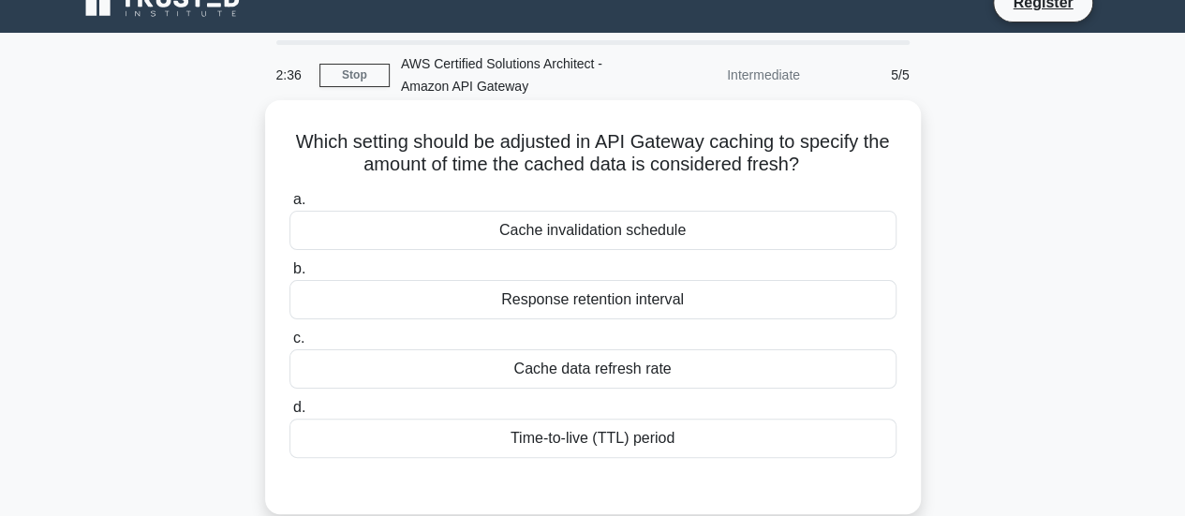
click at [599, 449] on div "Time-to-live (TTL) period" at bounding box center [593, 438] width 607 height 39
click at [290, 414] on input "d. Time-to-live (TTL) period" at bounding box center [290, 408] width 0 height 12
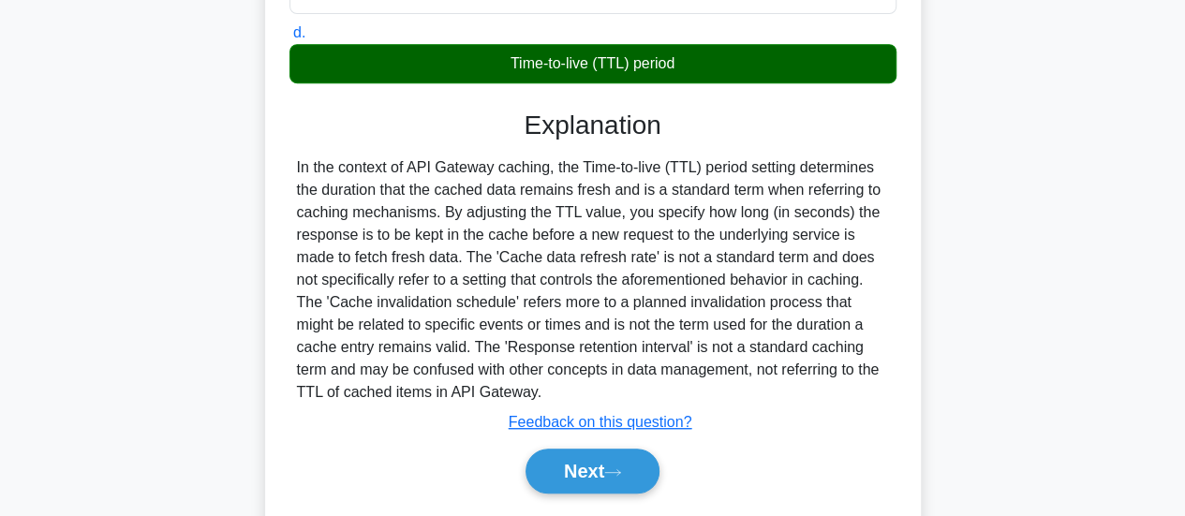
scroll to position [496, 0]
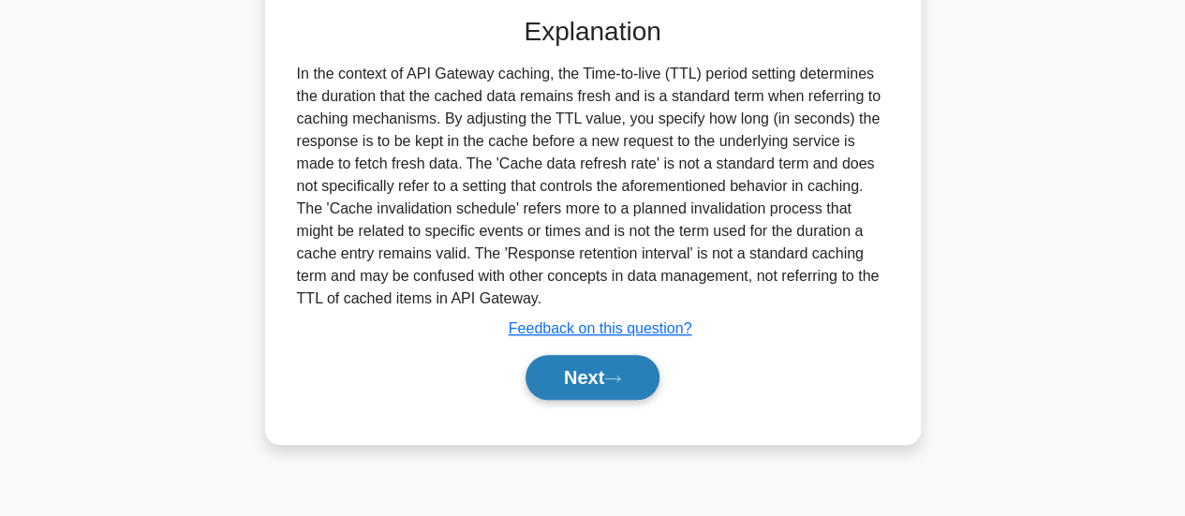
click at [578, 383] on button "Next" at bounding box center [593, 377] width 134 height 45
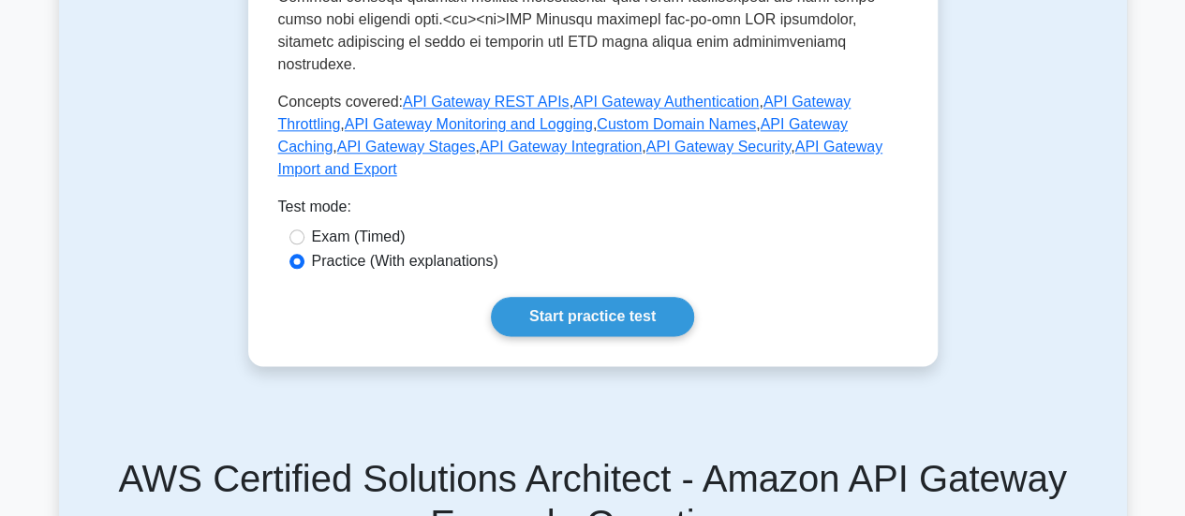
scroll to position [1031, 0]
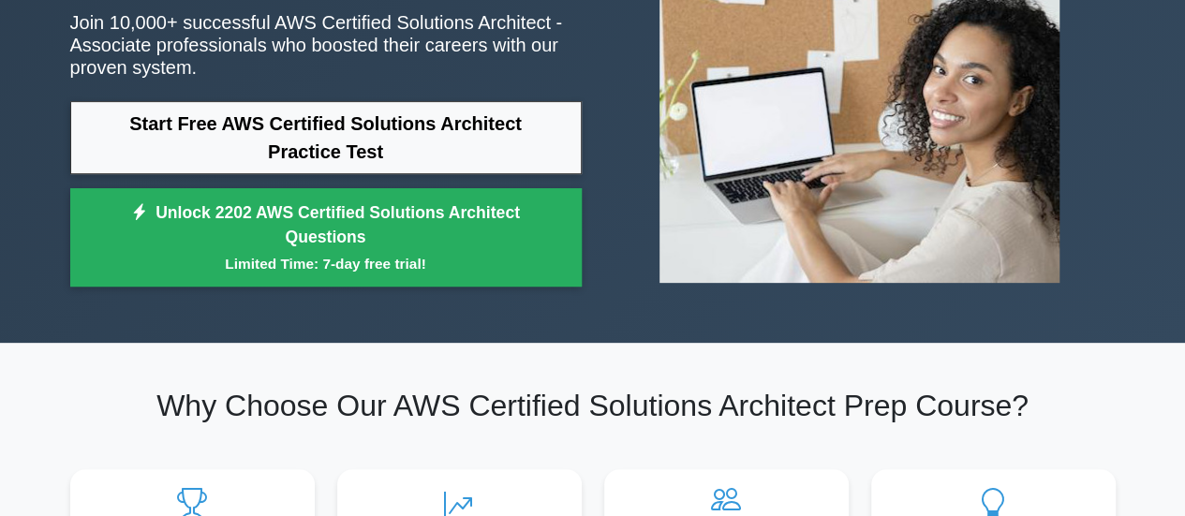
scroll to position [153, 0]
